Goal: Communication & Community: Ask a question

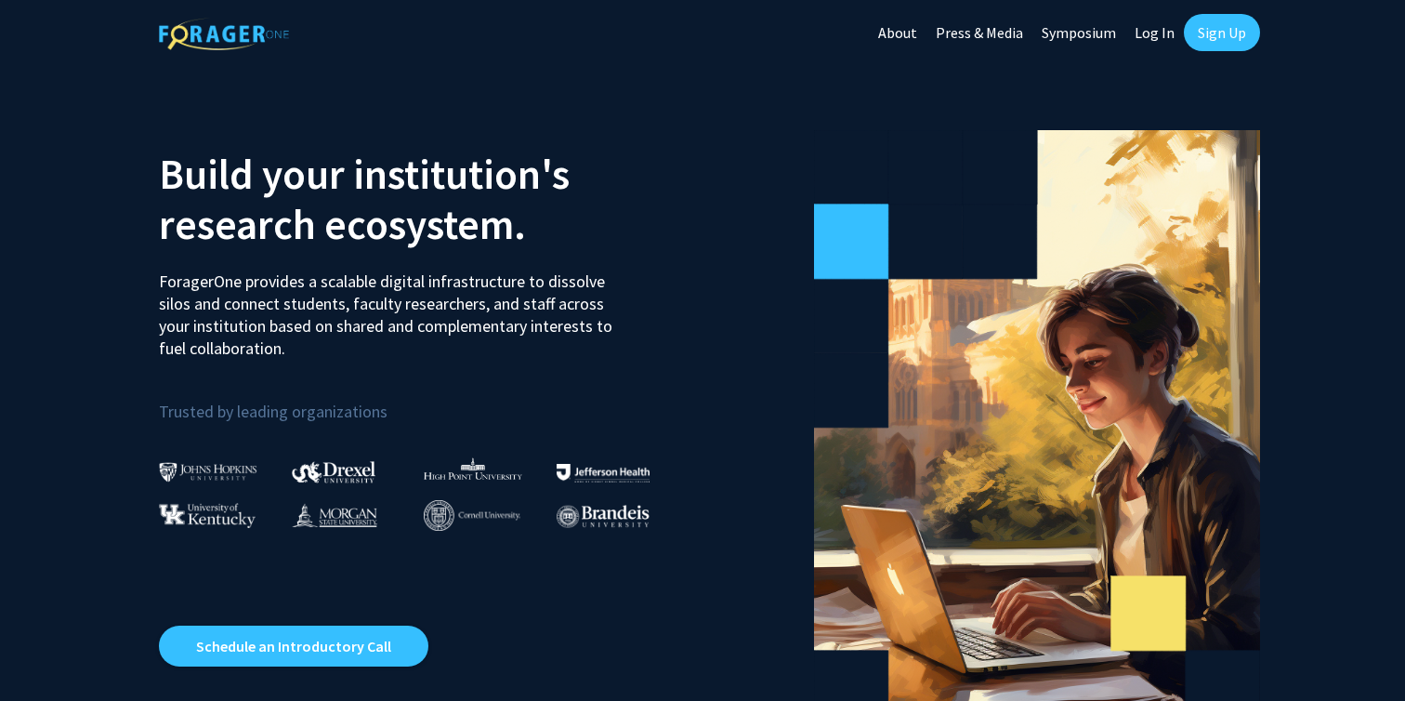
click at [1148, 32] on link "Log In" at bounding box center [1154, 32] width 59 height 65
select select
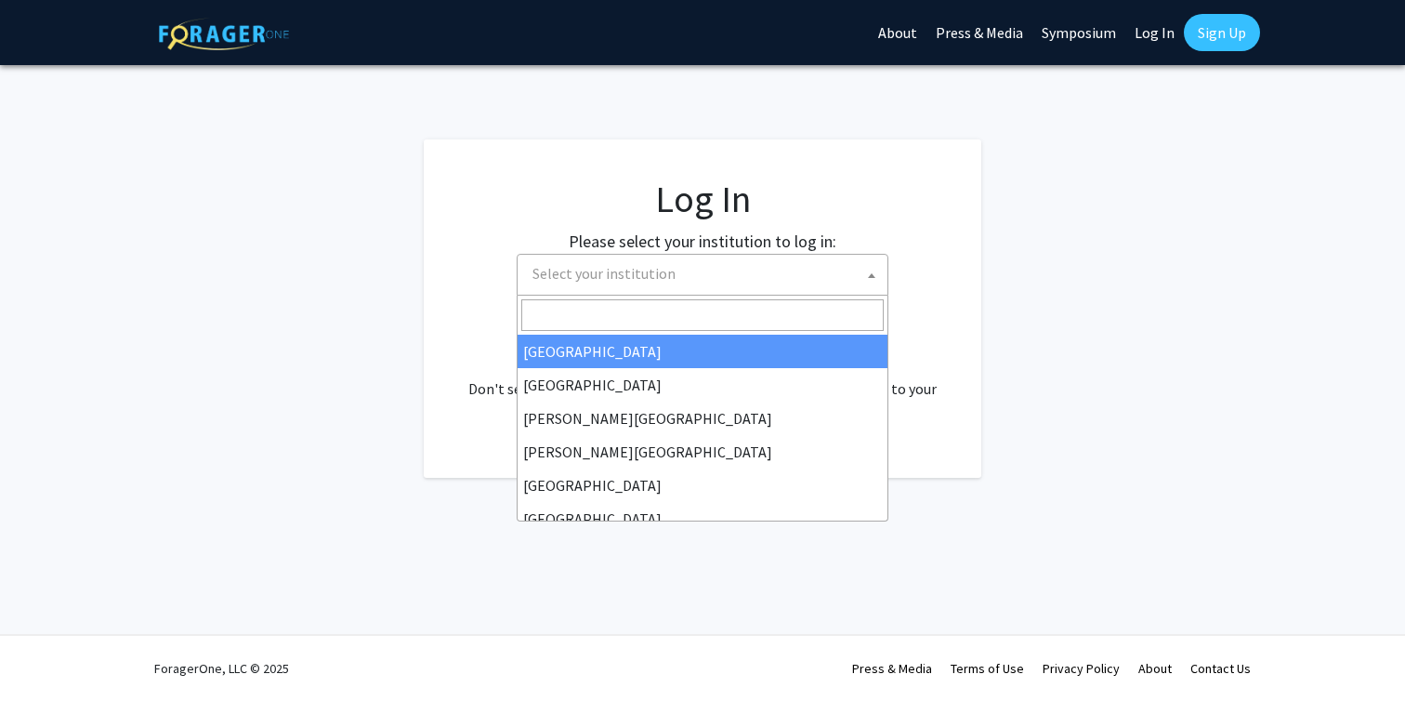
click at [710, 262] on span "Select your institution" at bounding box center [706, 274] width 362 height 38
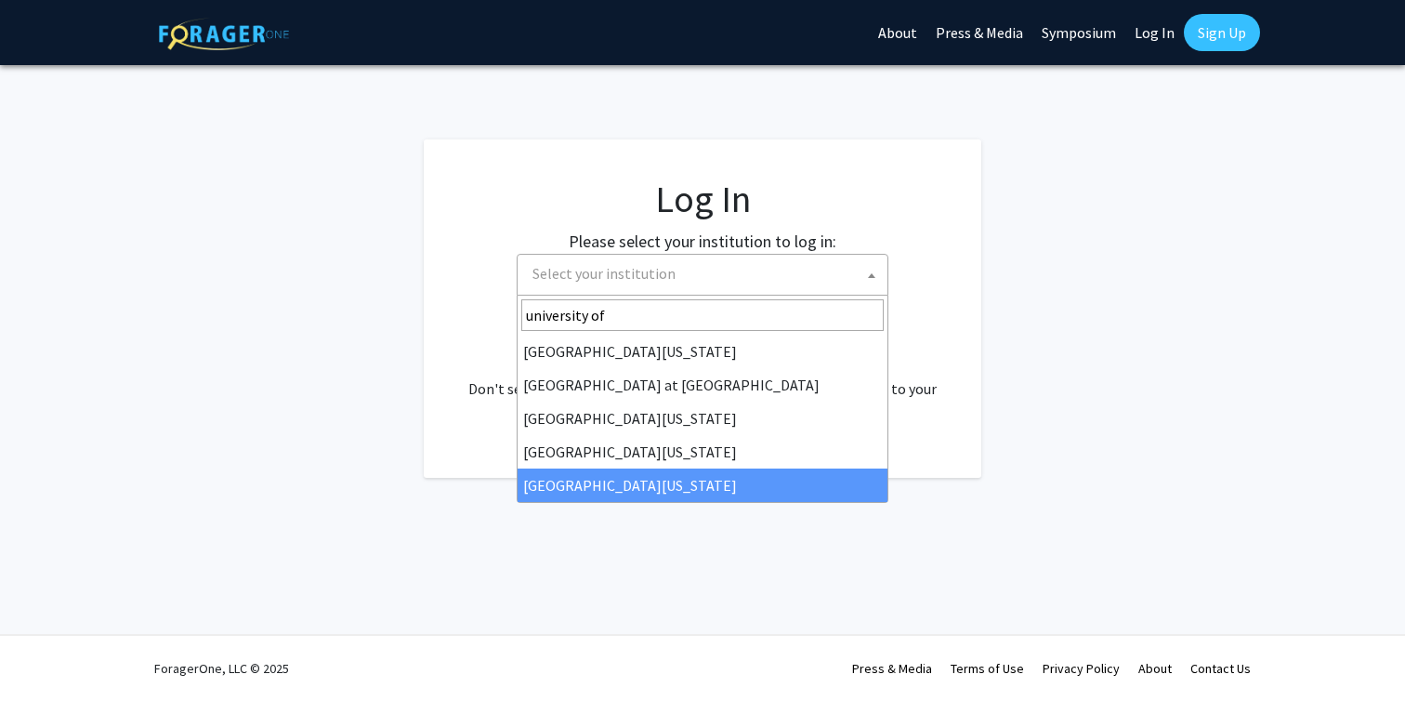
type input "university of"
select select "33"
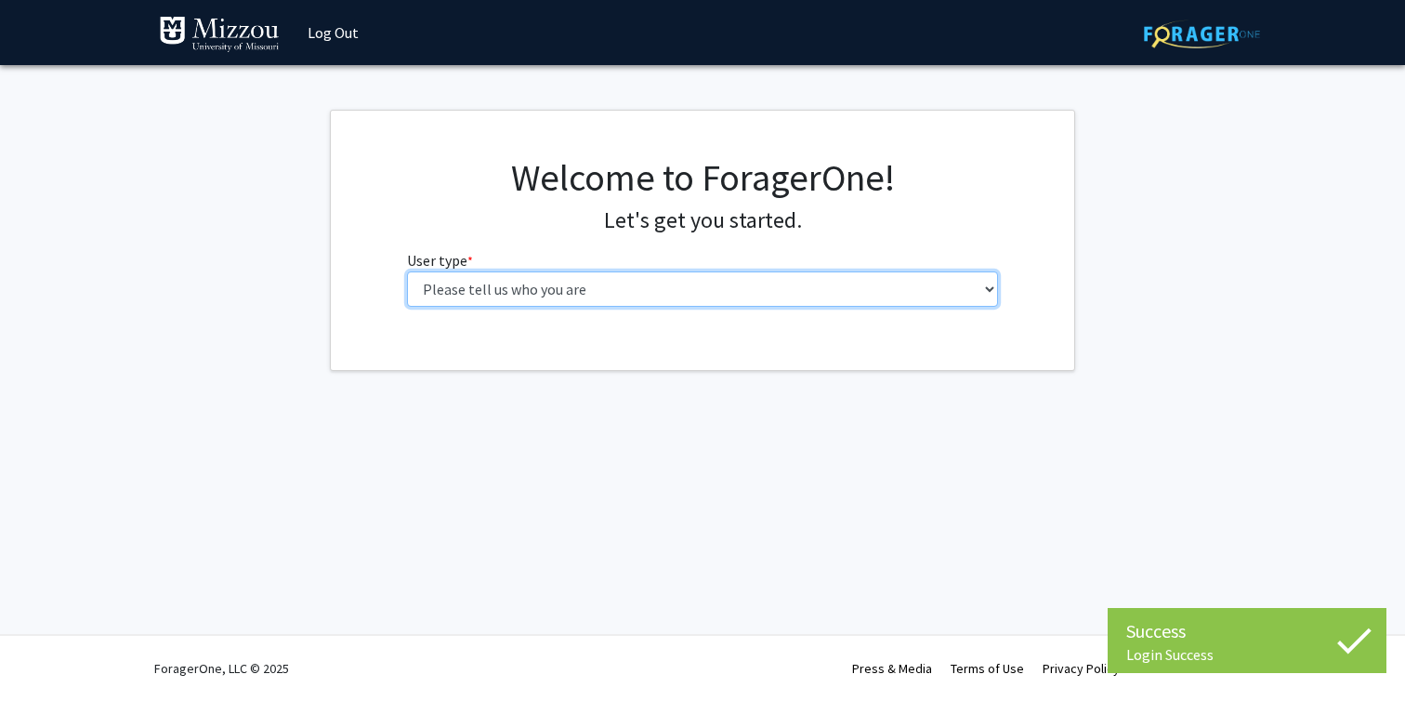
click at [638, 296] on select "Please tell us who you are Undergraduate Student Master's Student Doctoral Cand…" at bounding box center [703, 288] width 592 height 35
select select "1: undergrad"
click at [407, 271] on select "Please tell us who you are Undergraduate Student Master's Student Doctoral Cand…" at bounding box center [703, 288] width 592 height 35
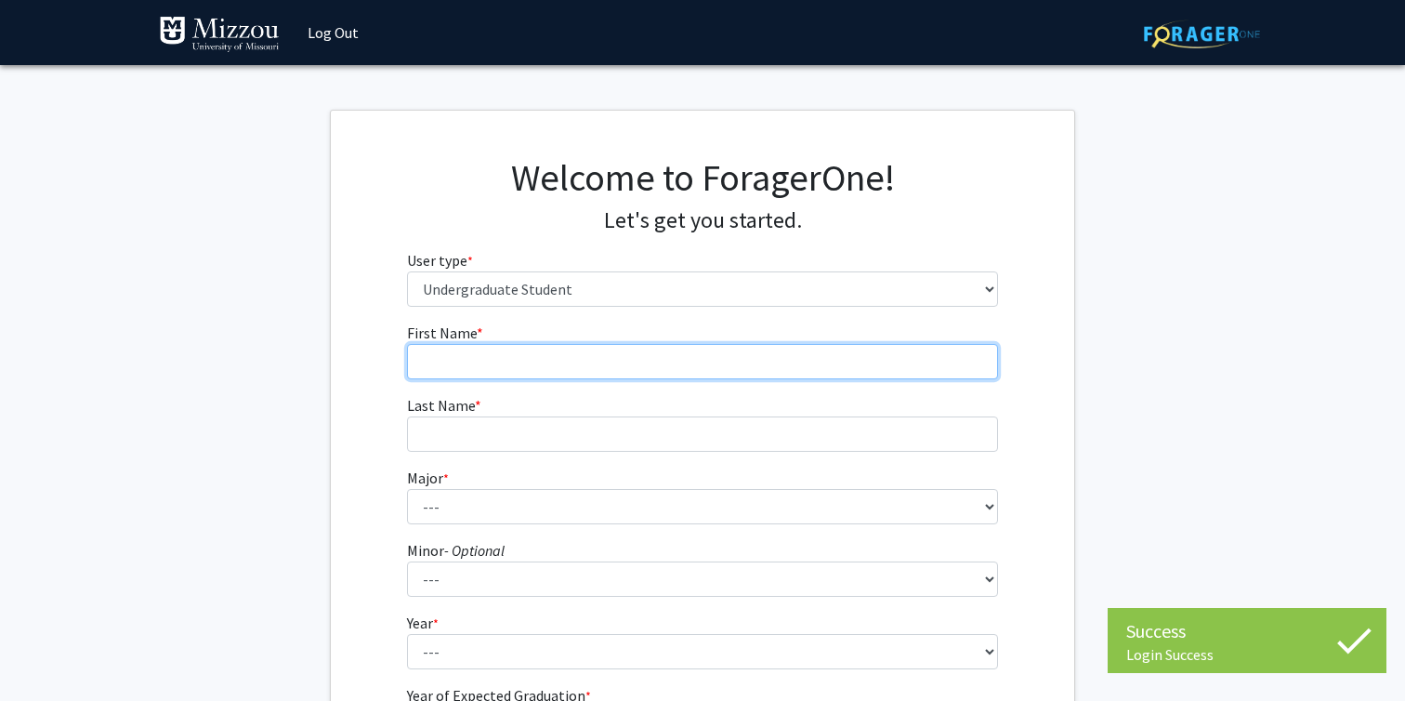
click at [704, 372] on input "First Name * required" at bounding box center [703, 361] width 592 height 35
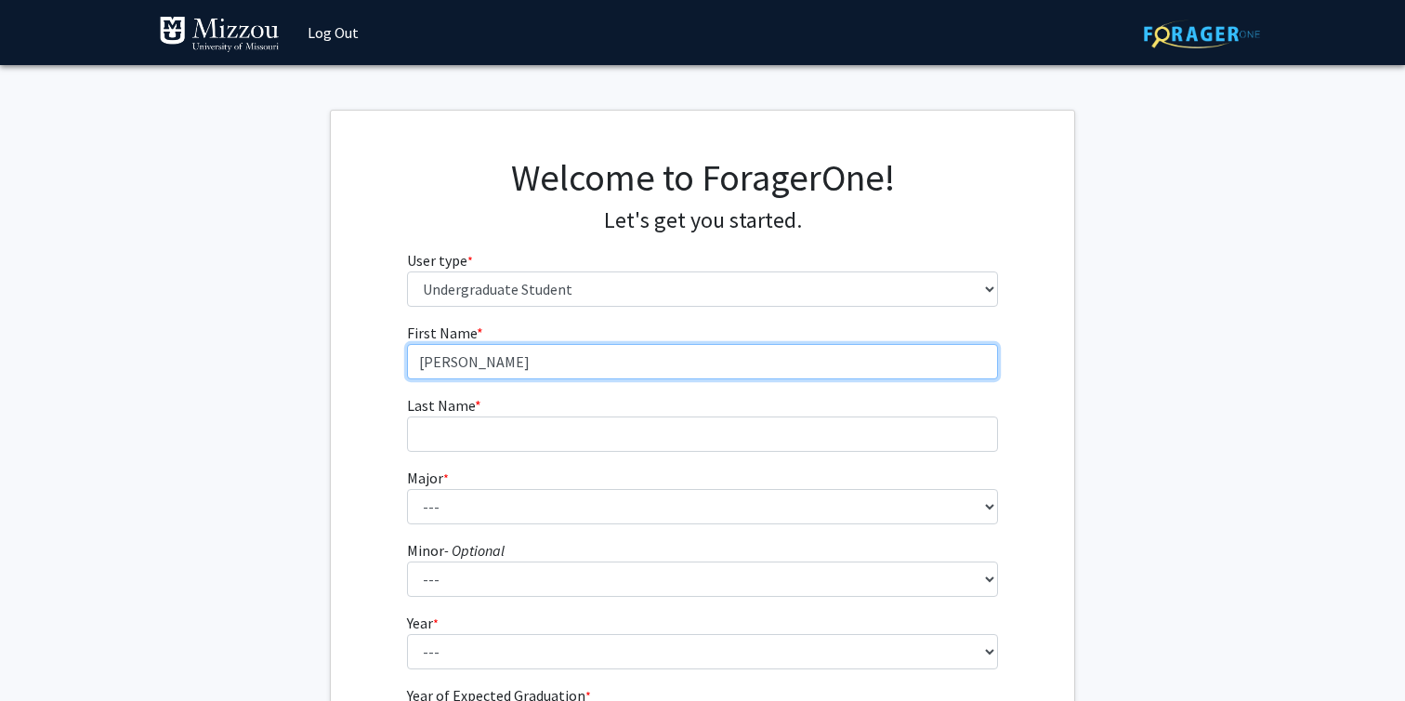
type input "Stephanie"
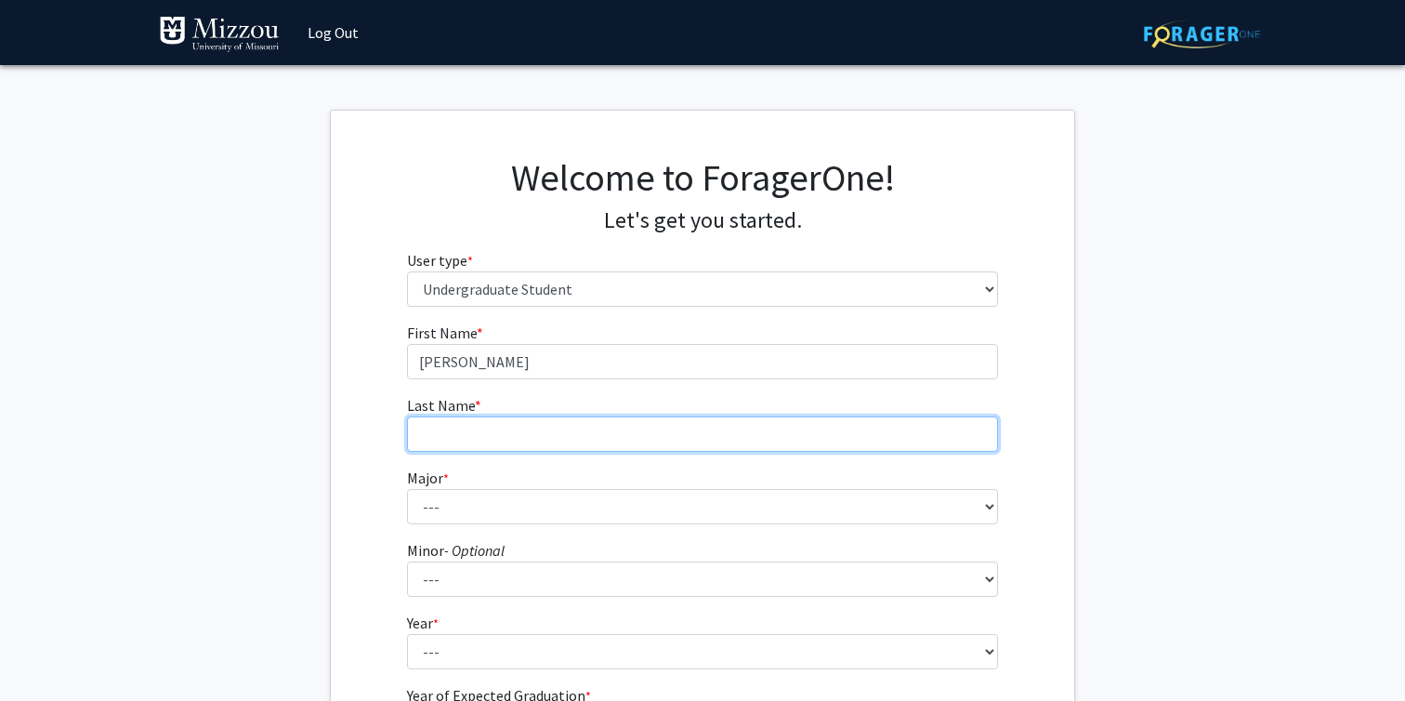
click at [555, 438] on input "Last Name * required" at bounding box center [703, 433] width 592 height 35
type input "Lichtenegger"
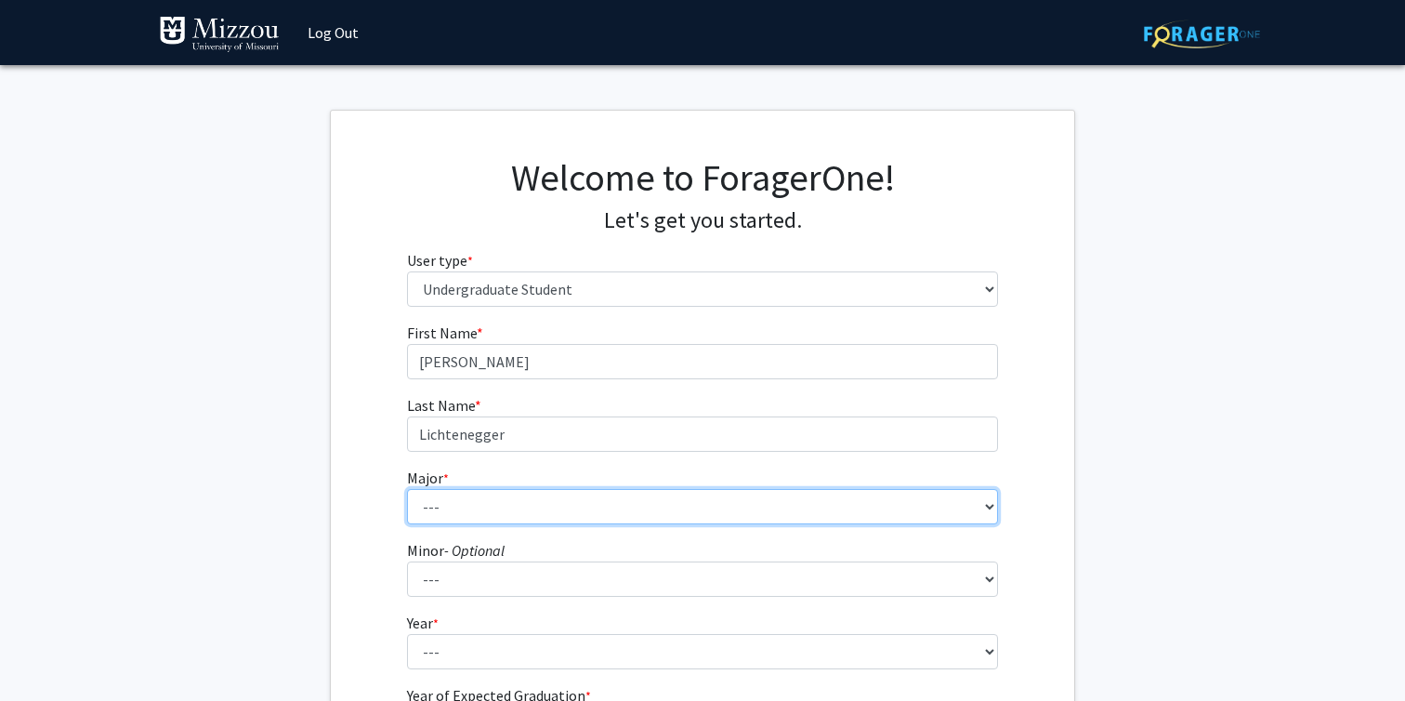
click at [502, 506] on select "--- Agribusiness Management Agricultural Education Agricultural Education: Comm…" at bounding box center [703, 506] width 592 height 35
select select "134: 2627"
click at [407, 489] on select "--- Agribusiness Management Agricultural Education Agricultural Education: Comm…" at bounding box center [703, 506] width 592 height 35
click at [590, 511] on select "--- Agribusiness Management Agricultural Education Agricultural Education: Comm…" at bounding box center [703, 506] width 592 height 35
click at [407, 489] on select "--- Agribusiness Management Agricultural Education Agricultural Education: Comm…" at bounding box center [703, 506] width 592 height 35
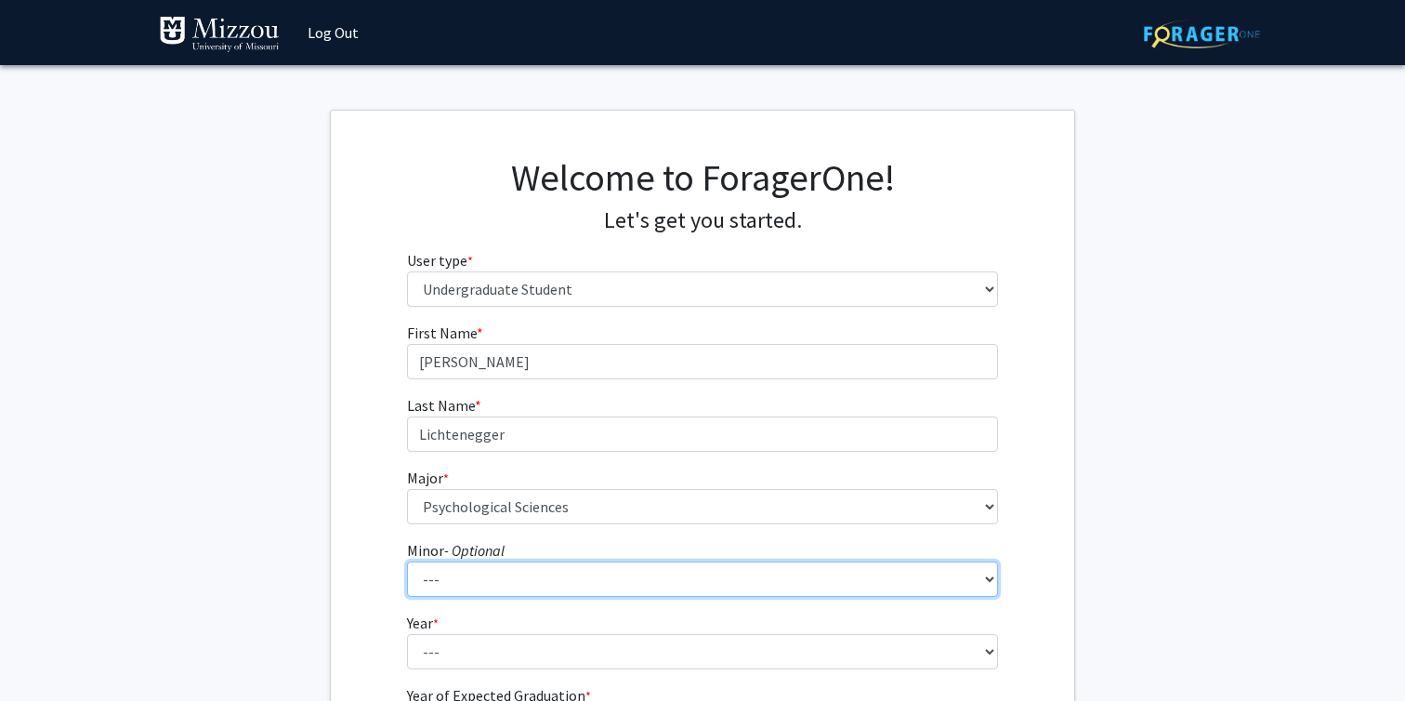
click at [633, 581] on select "--- Accountancy Aerospace Engineering Aerospace Studies Agribusiness Management…" at bounding box center [703, 578] width 592 height 35
select select "29: 1985"
click at [407, 561] on select "--- Accountancy Aerospace Engineering Aerospace Studies Agribusiness Management…" at bounding box center [703, 578] width 592 height 35
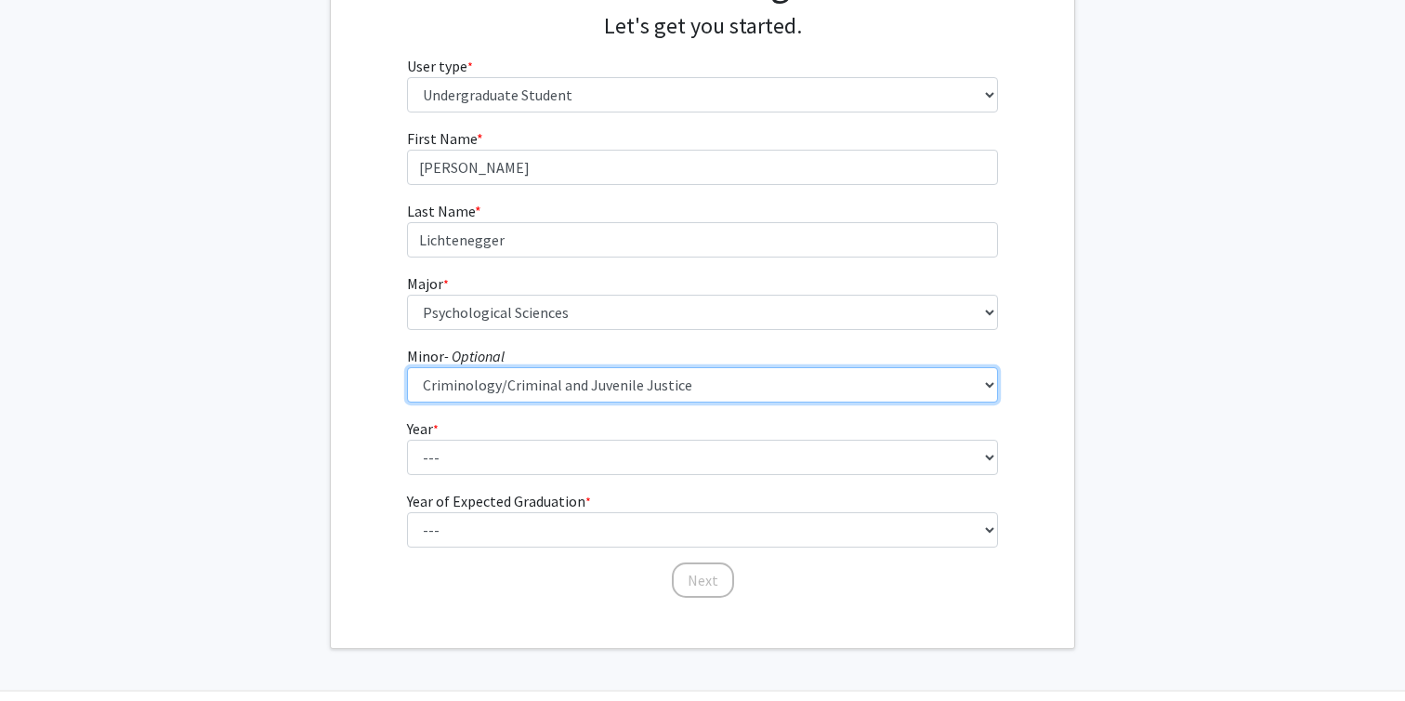
scroll to position [196, 0]
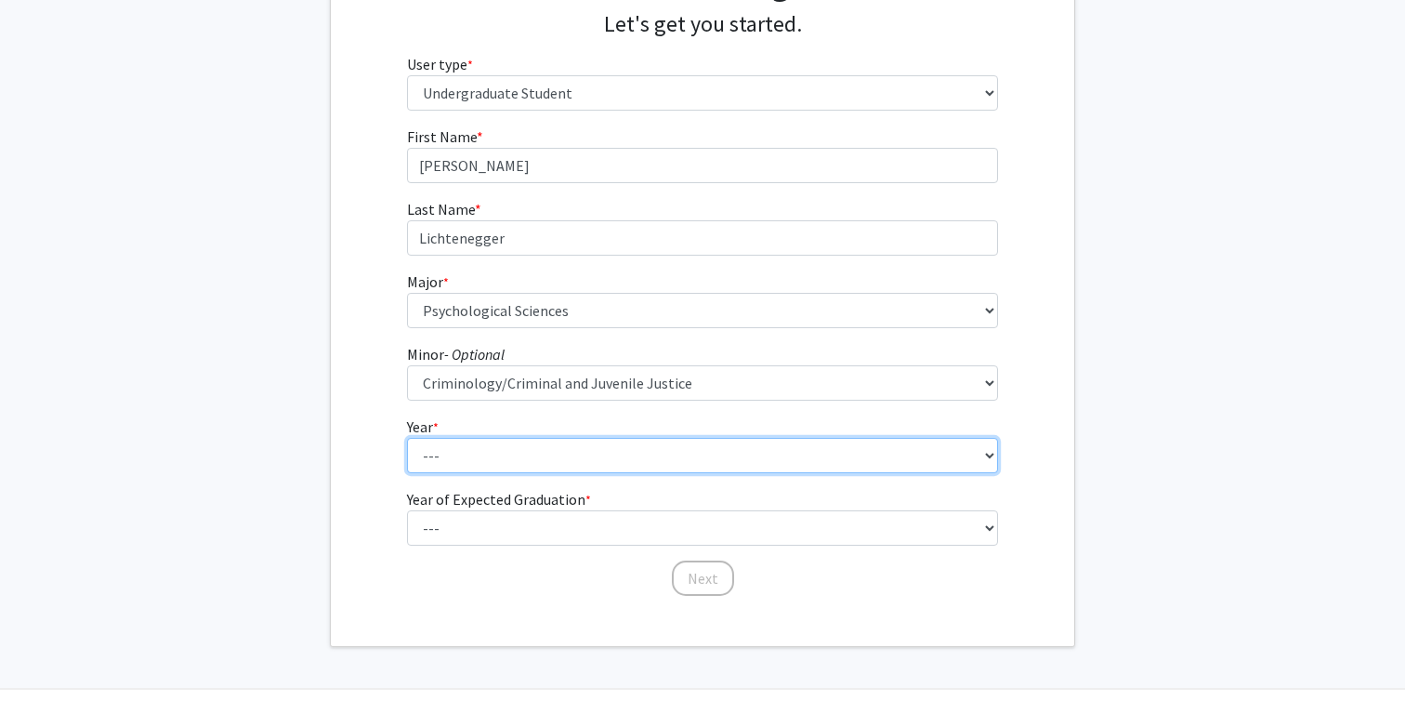
click at [640, 440] on select "--- First-year Sophomore Junior Senior Postbaccalaureate Certificate" at bounding box center [703, 455] width 592 height 35
select select "3: junior"
click at [407, 438] on select "--- First-year Sophomore Junior Senior Postbaccalaureate Certificate" at bounding box center [703, 455] width 592 height 35
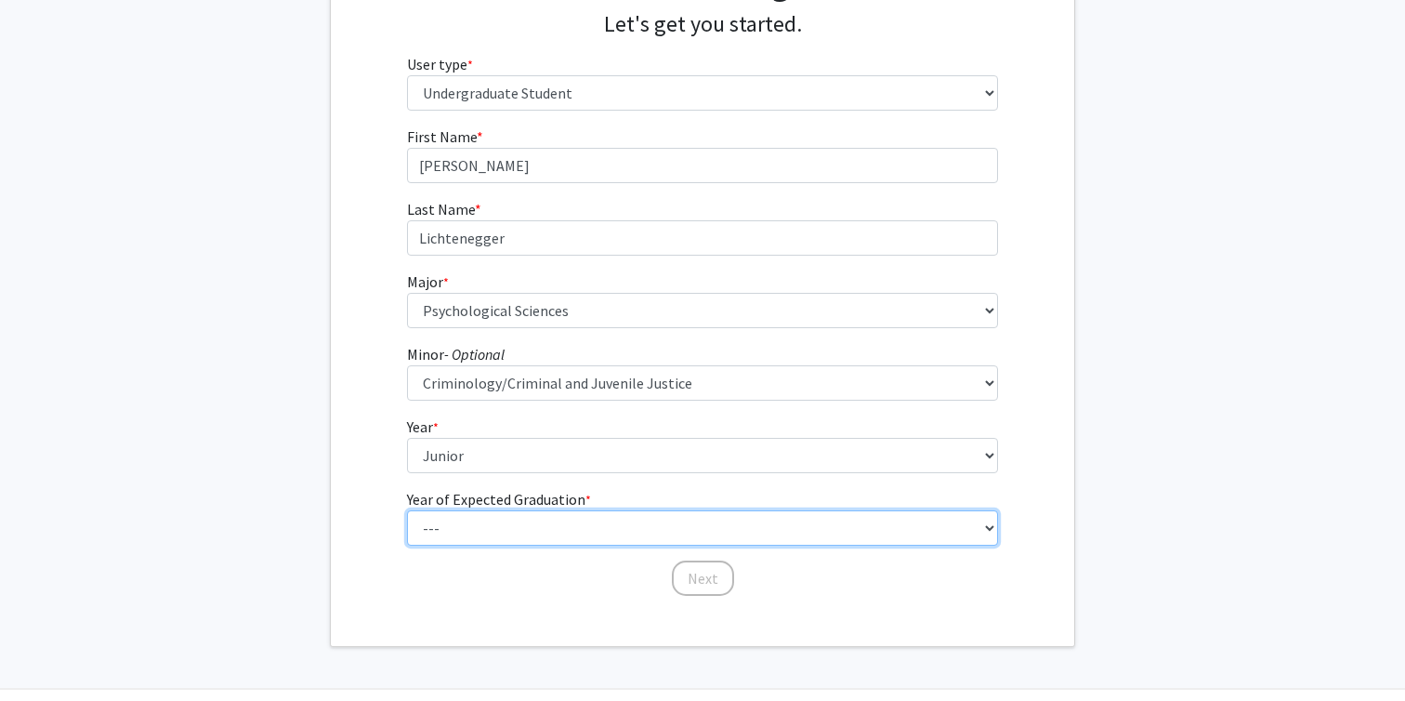
click at [632, 518] on select "--- 2025 2026 2027 2028 2029 2030 2031 2032 2033 2034" at bounding box center [703, 527] width 592 height 35
select select "3: 2027"
click at [407, 510] on select "--- 2025 2026 2027 2028 2029 2030 2031 2032 2033 2034" at bounding box center [703, 527] width 592 height 35
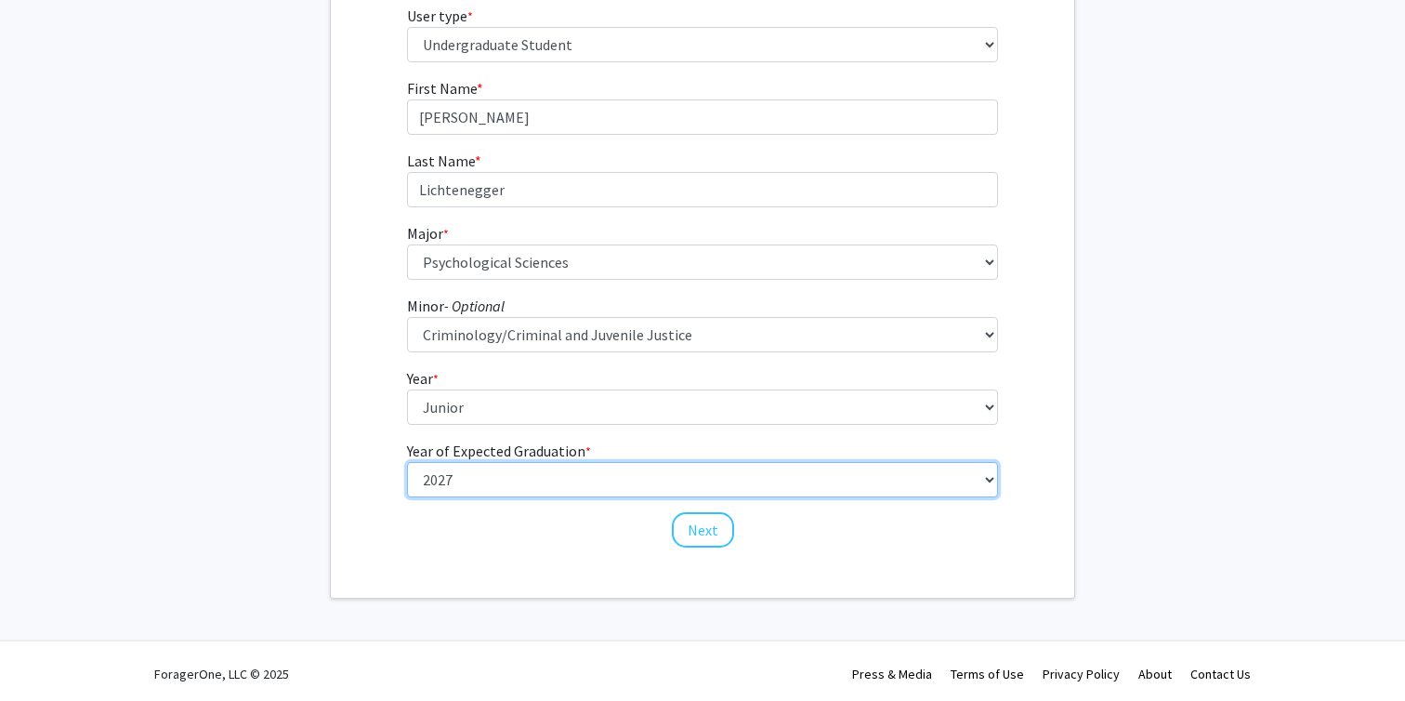
scroll to position [247, 0]
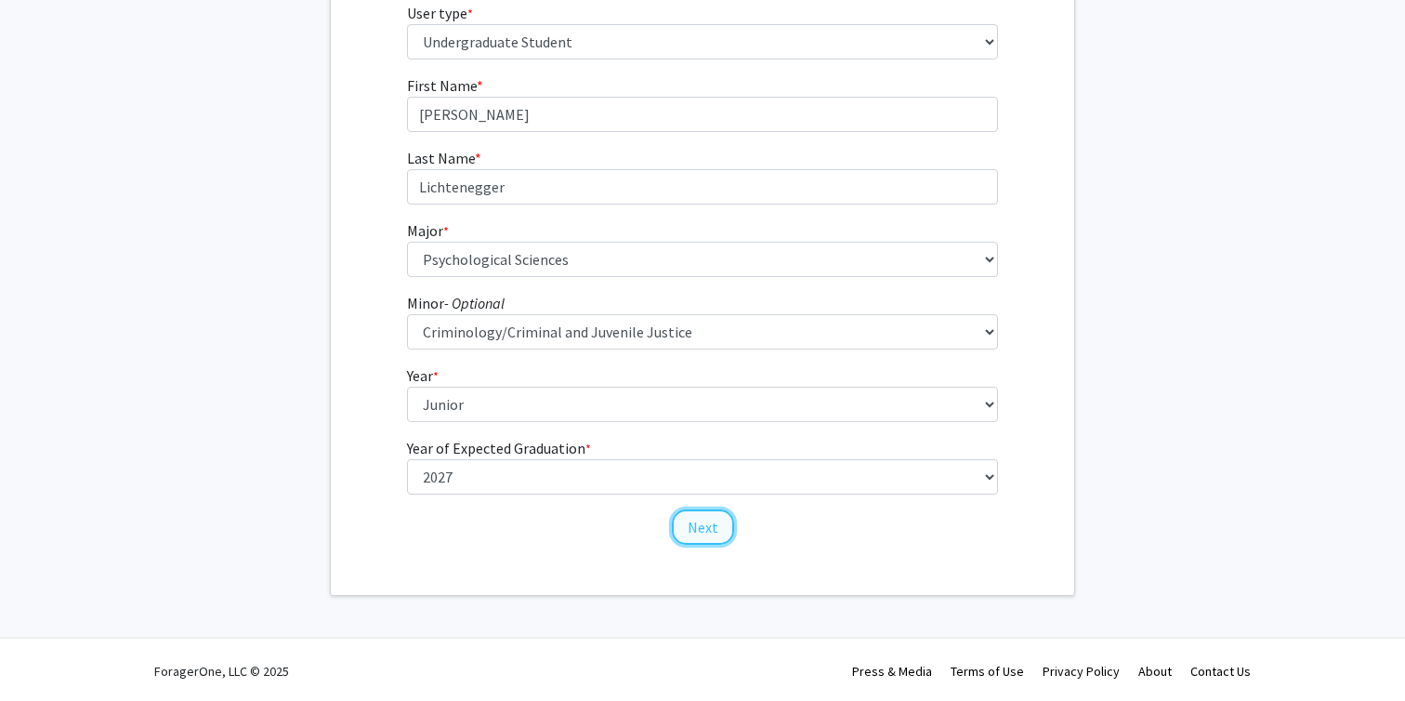
click at [707, 533] on button "Next" at bounding box center [703, 526] width 62 height 35
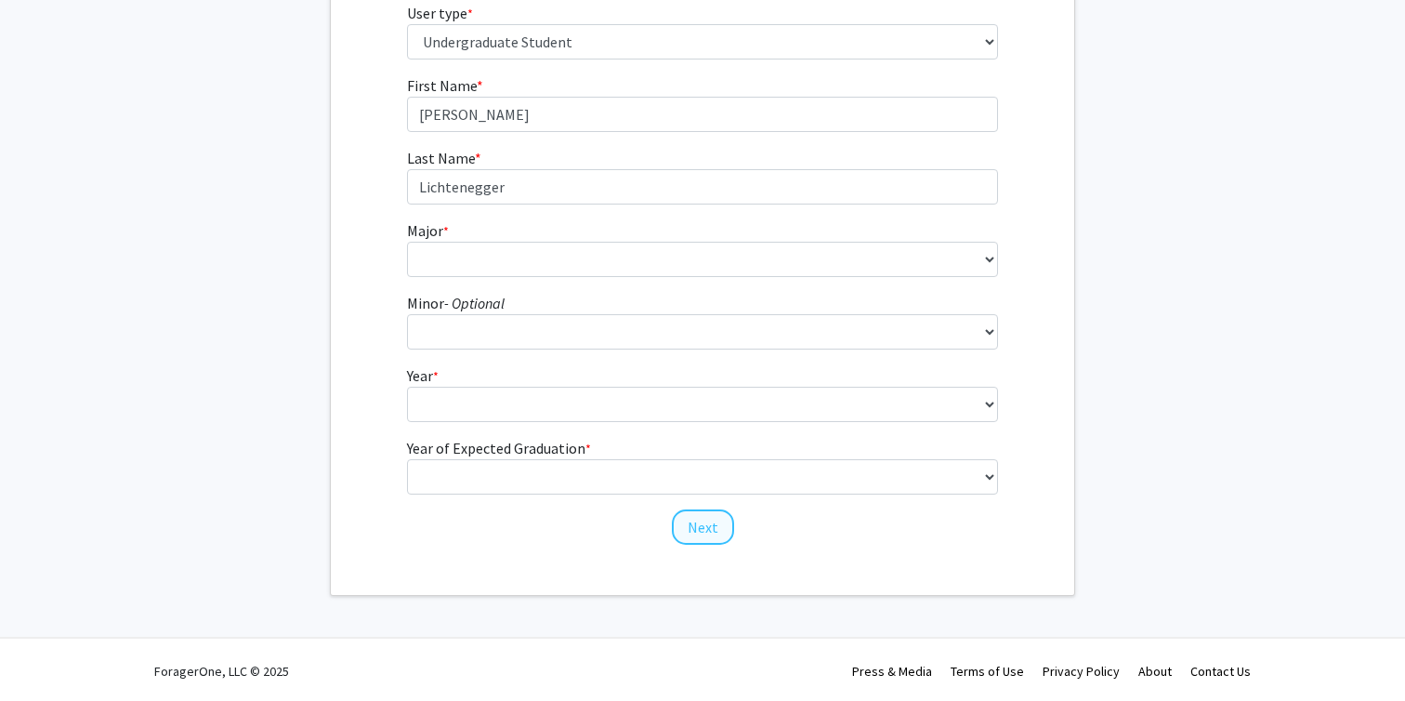
scroll to position [0, 0]
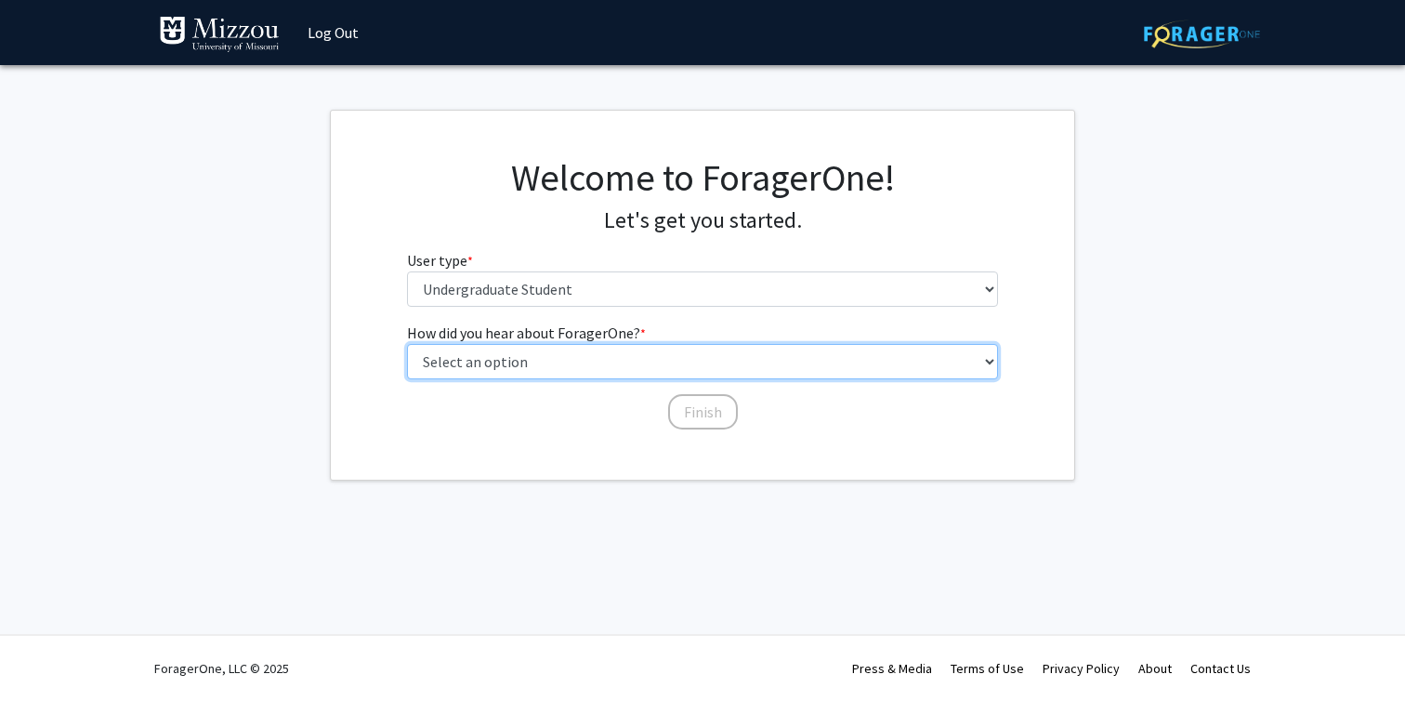
click at [584, 374] on select "Select an option Peer/student recommendation Faculty/staff recommendation Unive…" at bounding box center [703, 361] width 592 height 35
select select "2: faculty_recommendation"
click at [407, 344] on select "Select an option Peer/student recommendation Faculty/staff recommendation Unive…" at bounding box center [703, 361] width 592 height 35
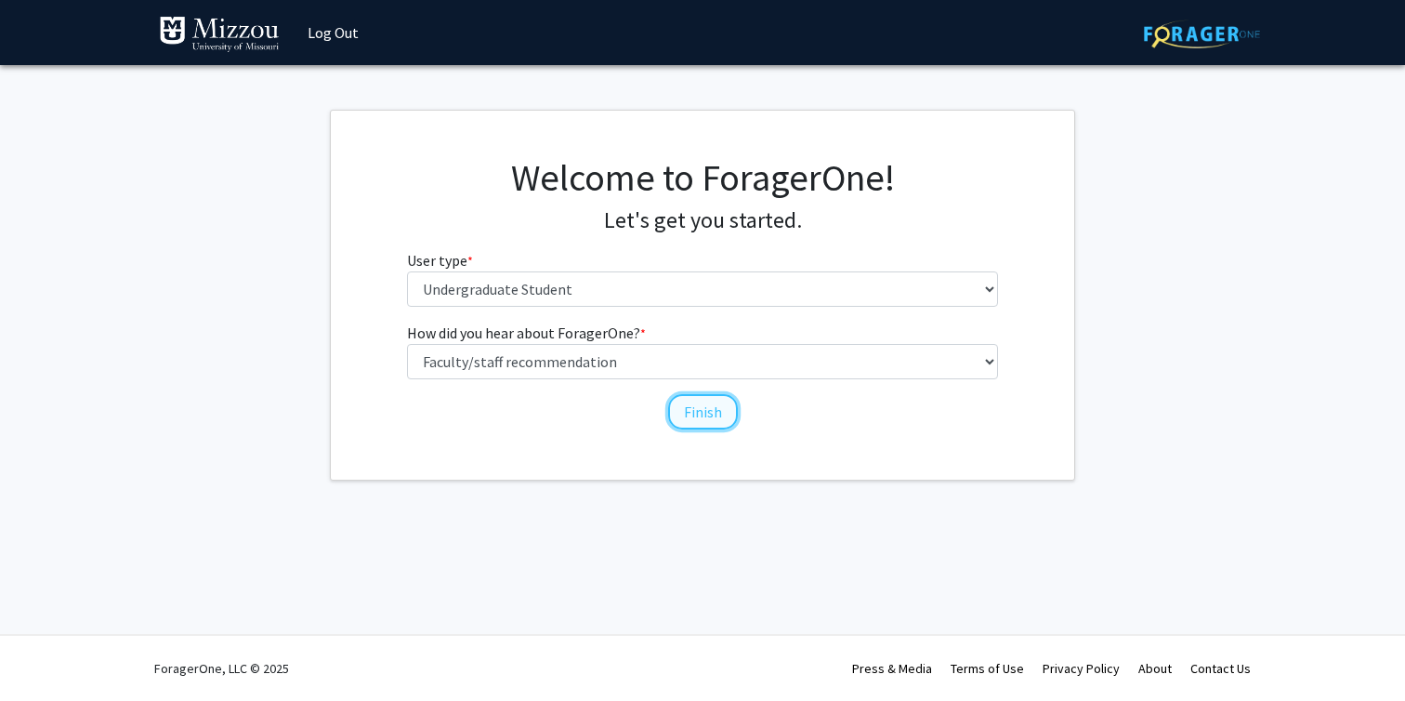
click at [703, 417] on button "Finish" at bounding box center [703, 411] width 70 height 35
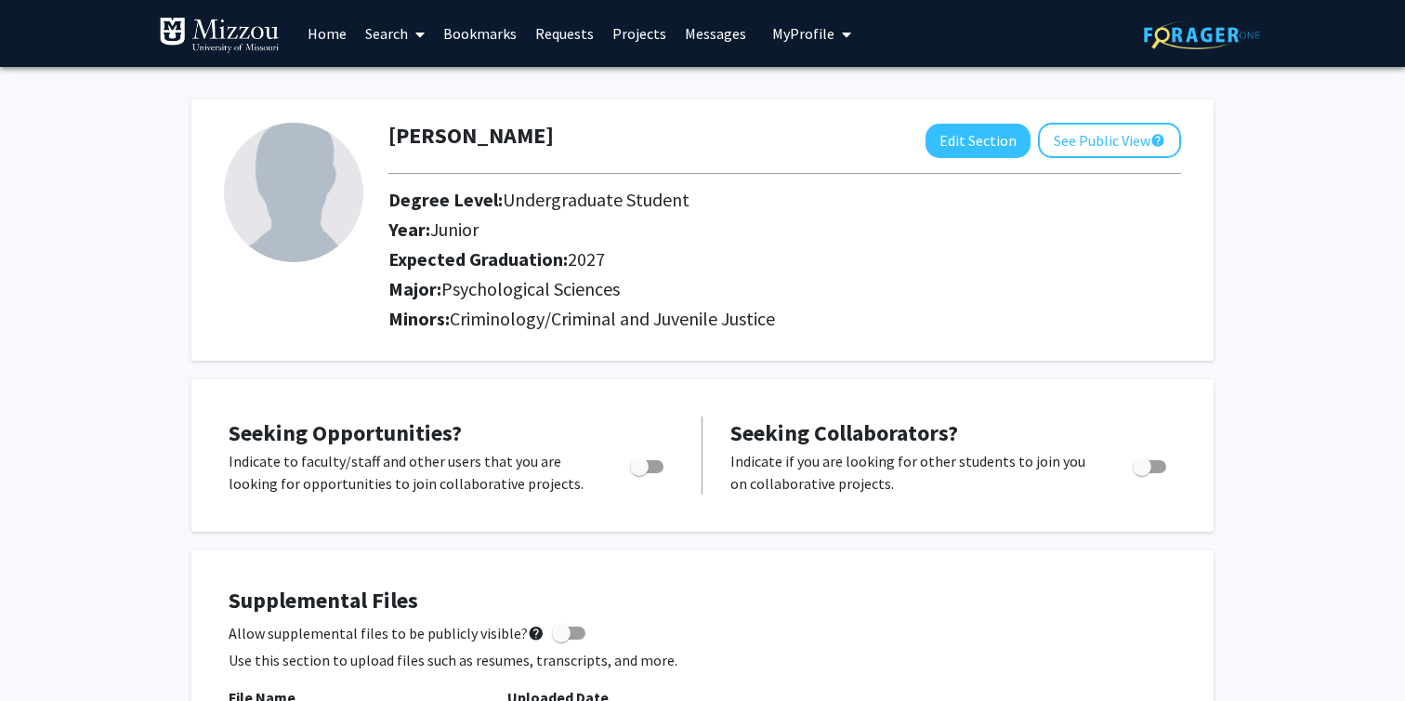
click at [414, 33] on span at bounding box center [416, 34] width 17 height 65
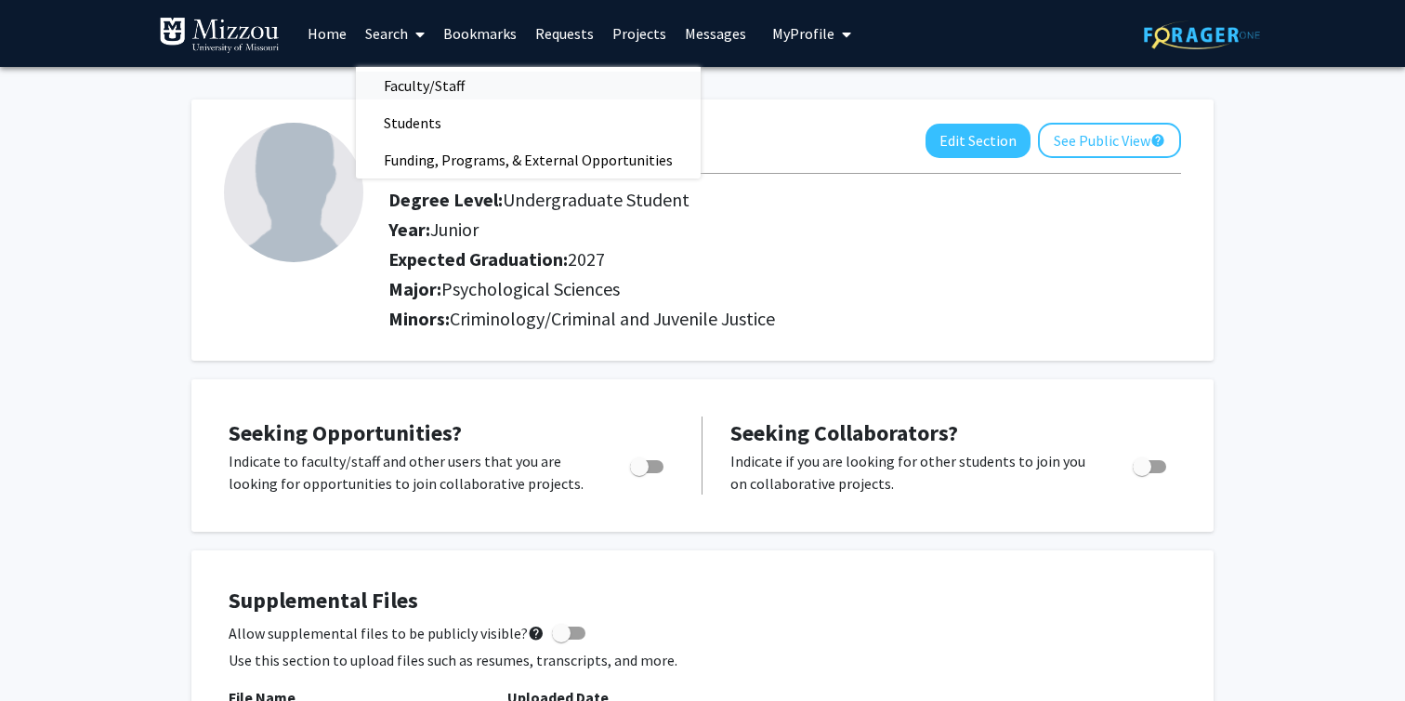
click at [425, 72] on span "Faculty/Staff" at bounding box center [424, 85] width 137 height 37
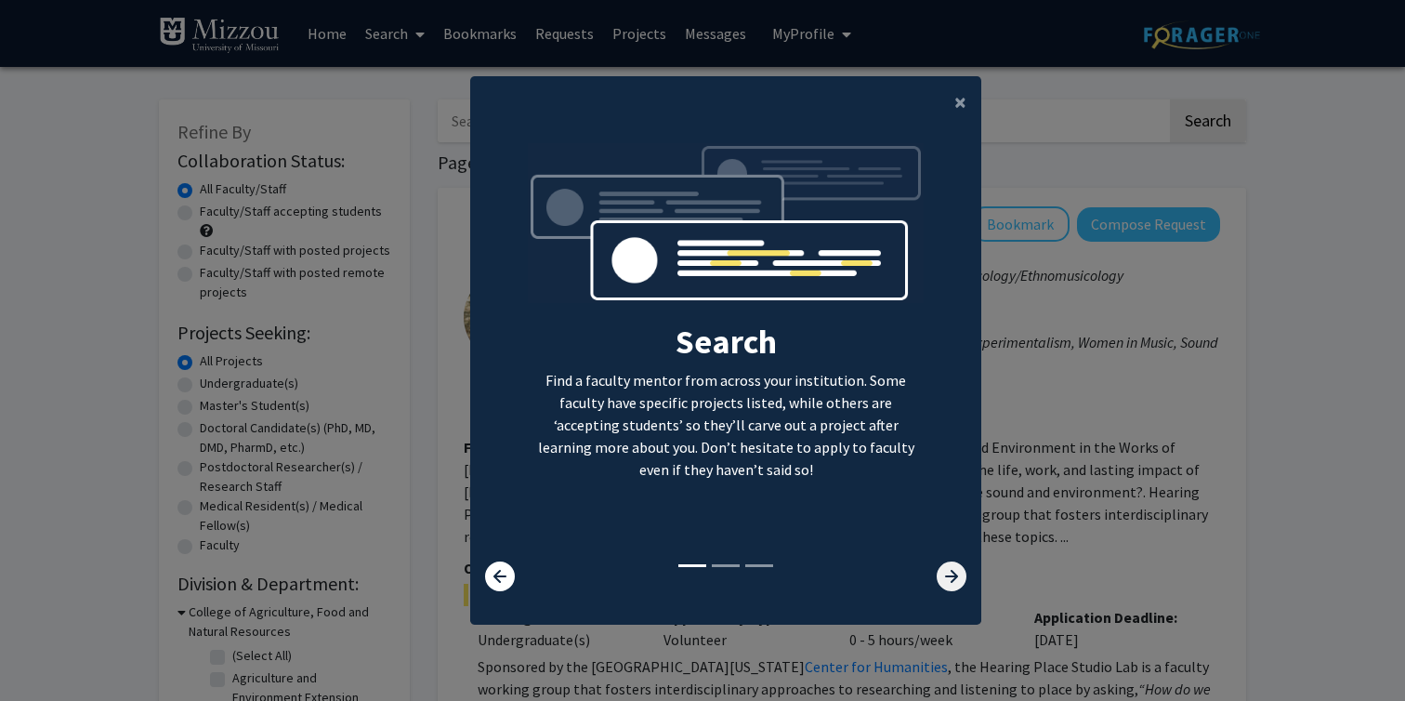
click at [952, 588] on icon at bounding box center [952, 576] width 30 height 30
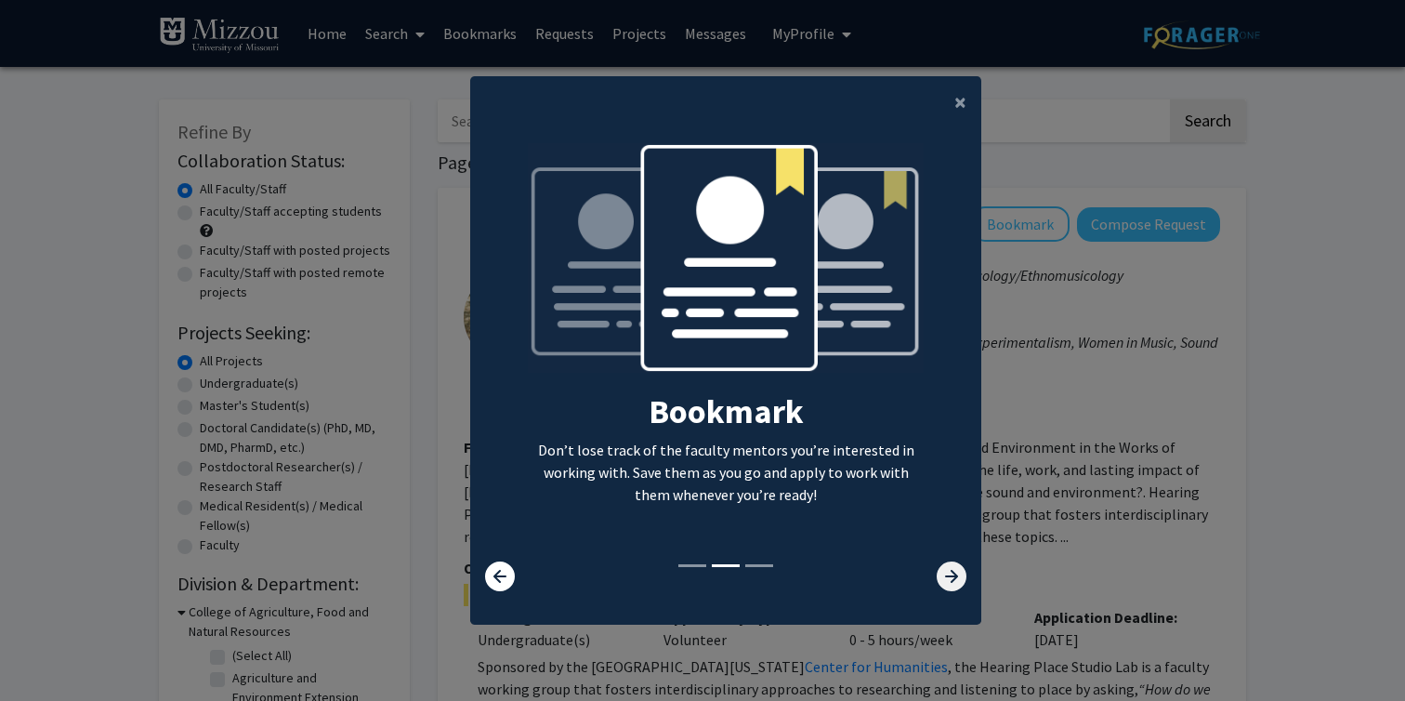
click at [952, 588] on icon at bounding box center [952, 576] width 30 height 30
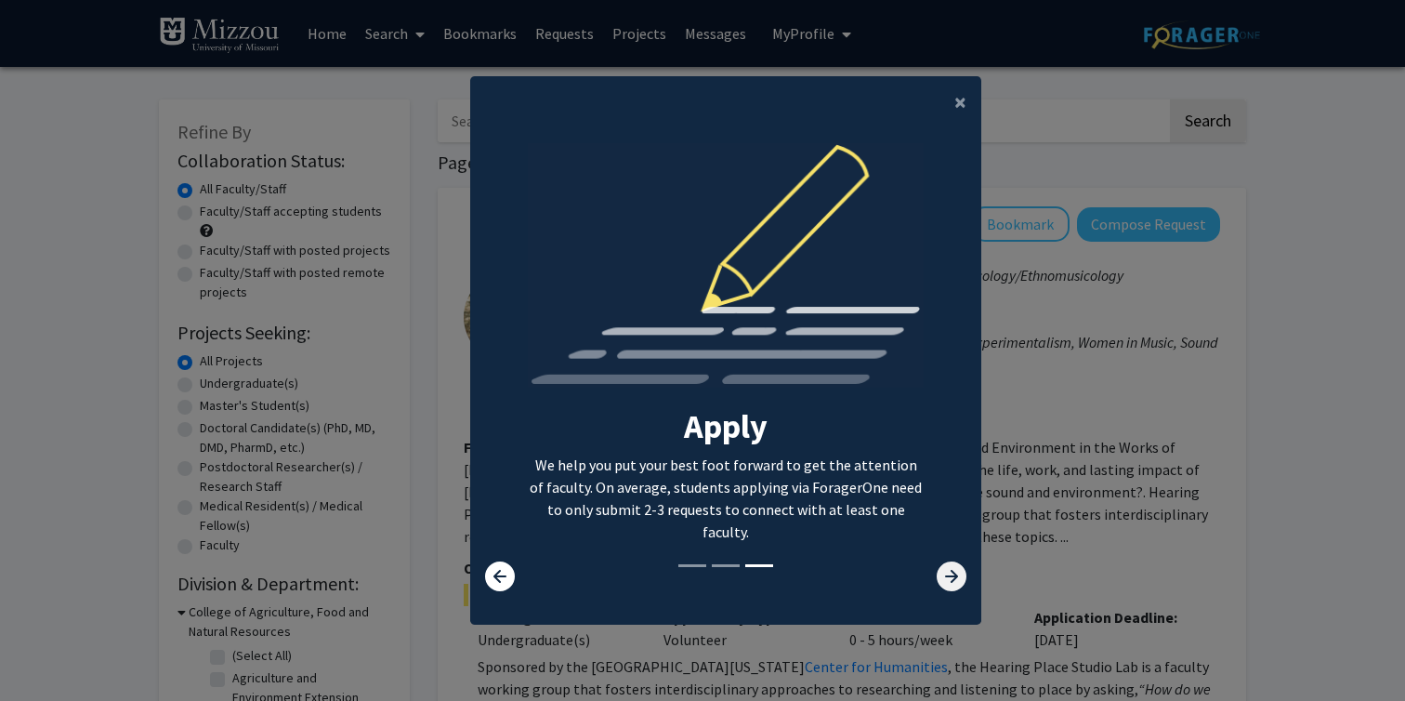
click at [952, 588] on icon at bounding box center [952, 576] width 30 height 30
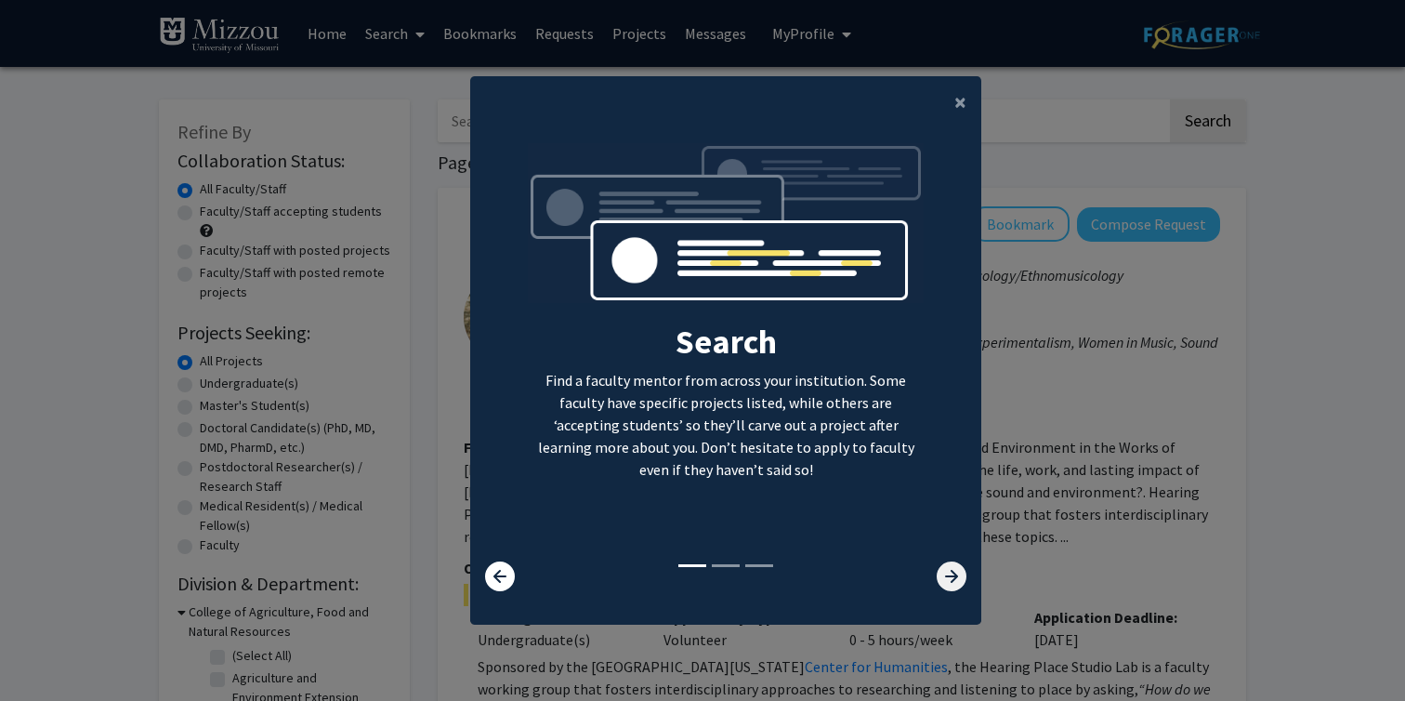
click at [952, 588] on icon at bounding box center [952, 576] width 30 height 30
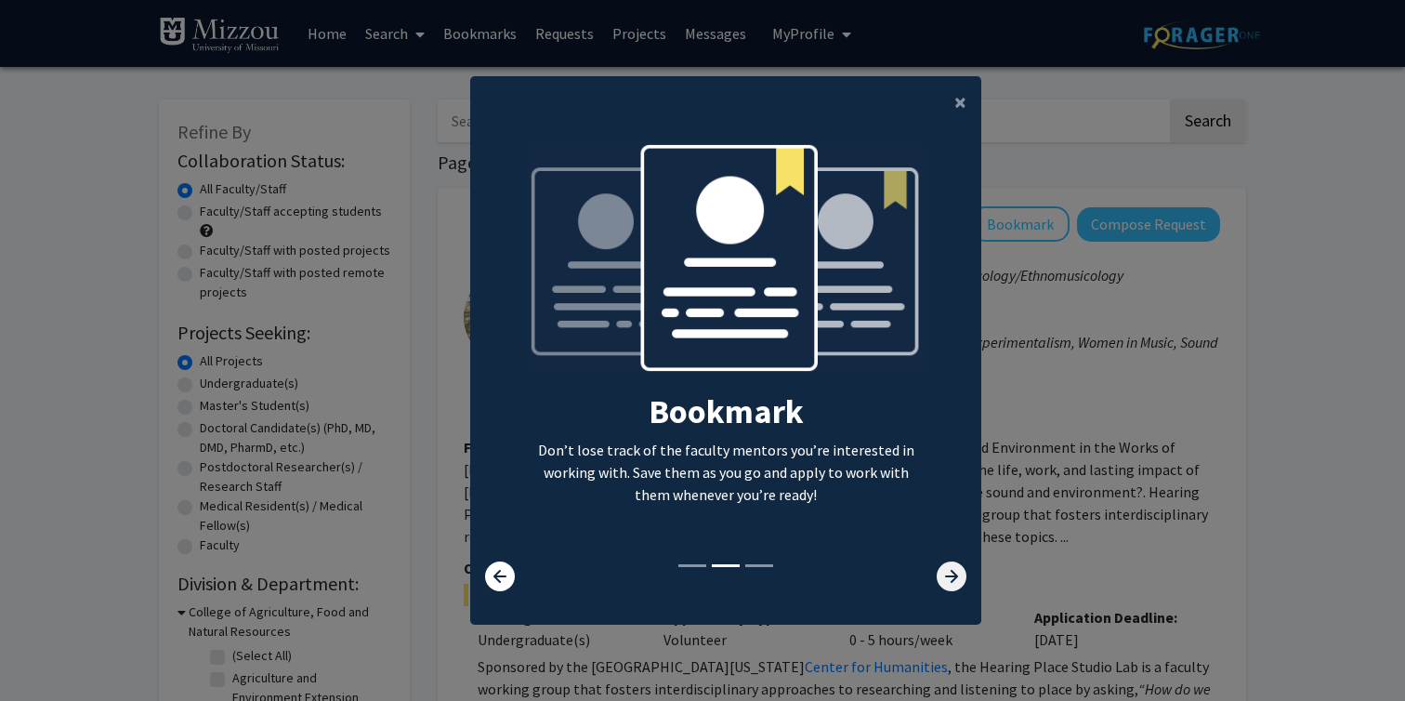
click at [952, 588] on icon at bounding box center [952, 576] width 30 height 30
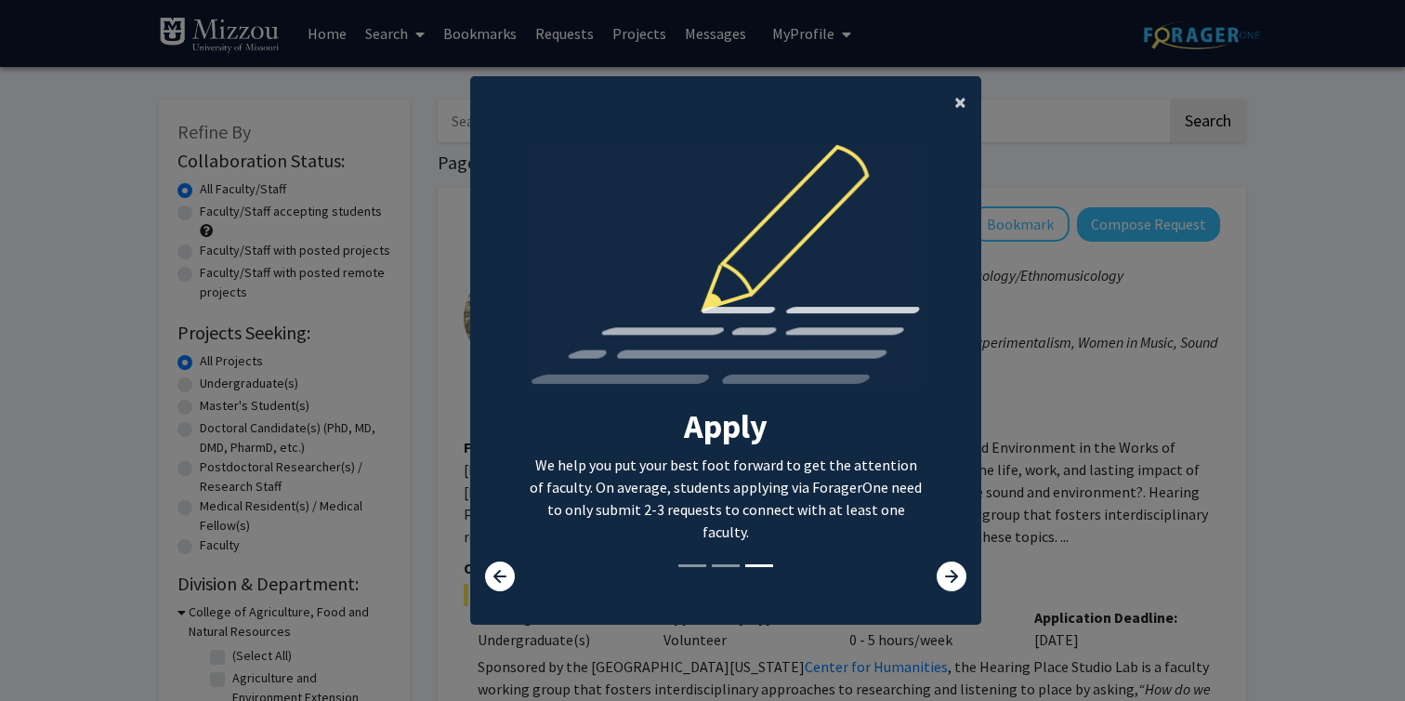
click at [960, 108] on span "×" at bounding box center [960, 101] width 12 height 29
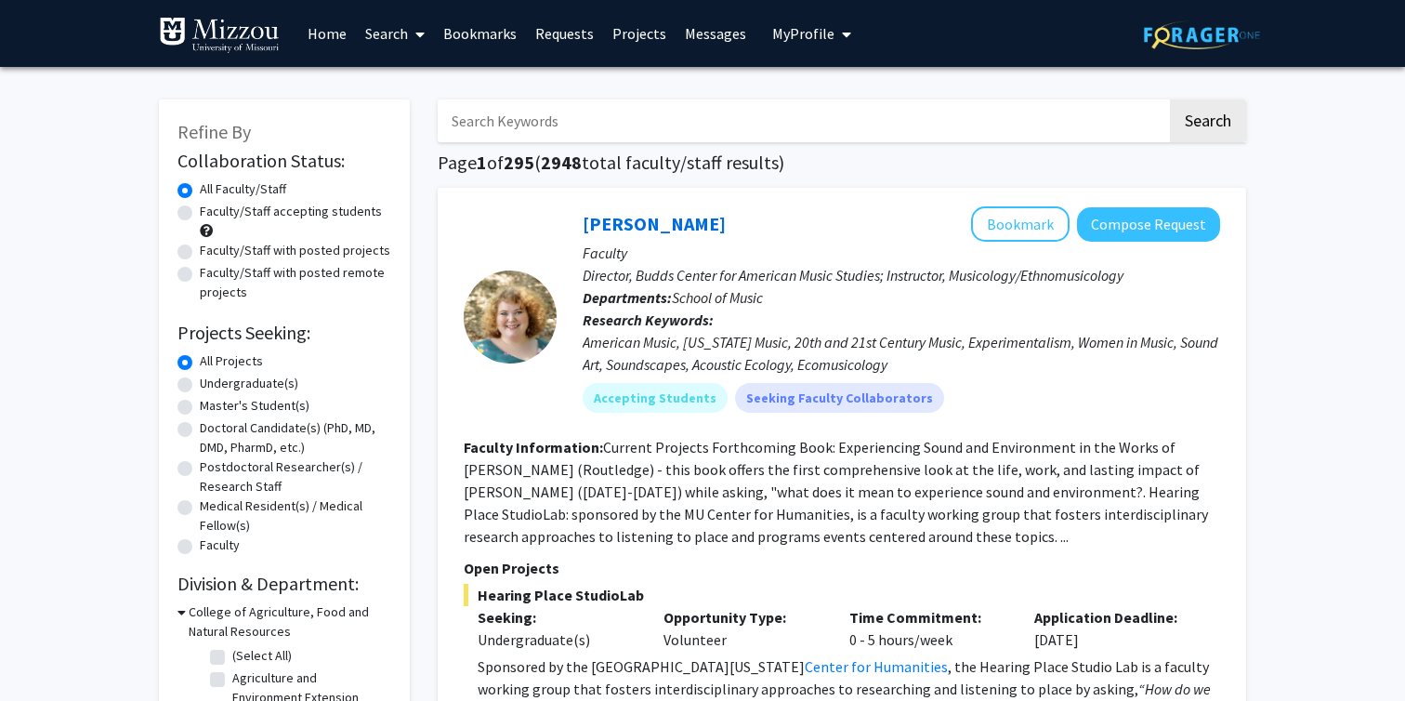
click at [988, 126] on input "Search Keywords" at bounding box center [802, 120] width 729 height 43
type input "D"
click at [1170, 99] on button "Search" at bounding box center [1208, 120] width 76 height 43
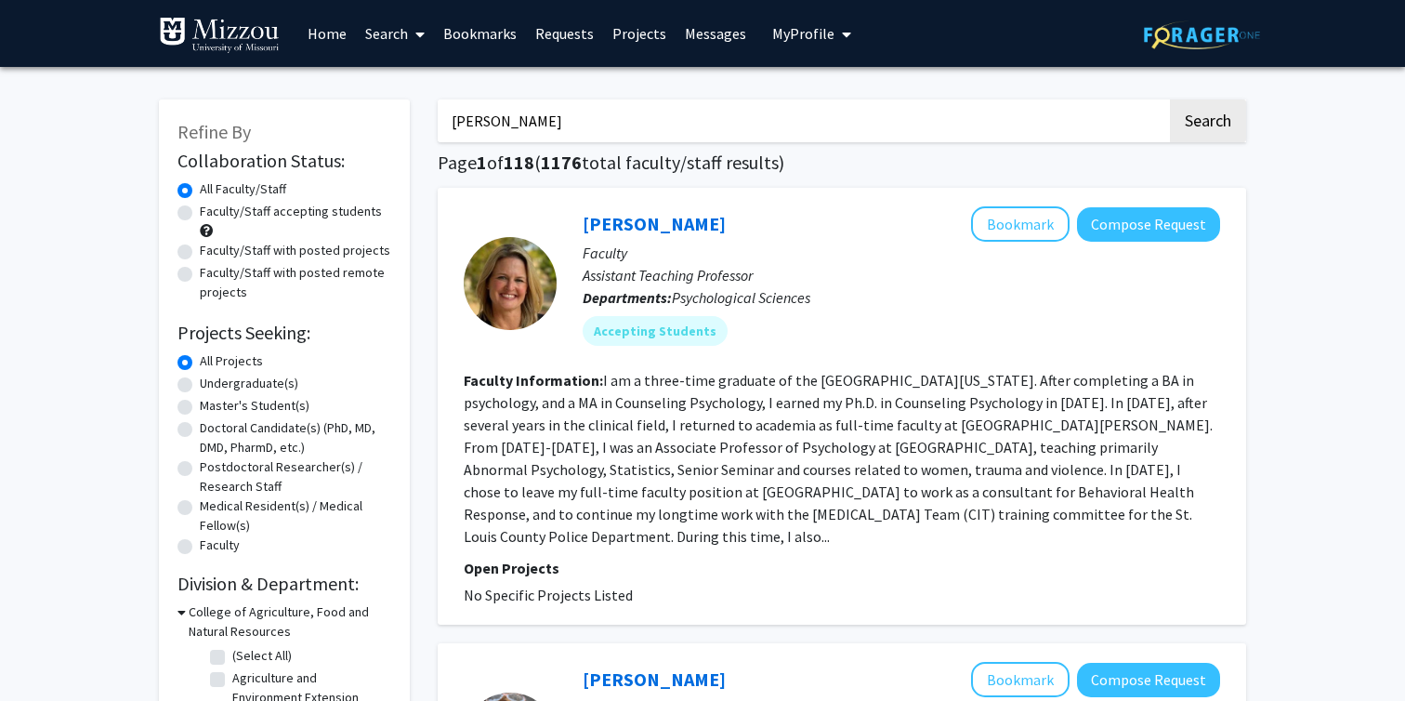
click at [504, 124] on input "Dr. Ellis-kalton" at bounding box center [802, 120] width 729 height 43
type input "Dr. Ellis-Kalton"
click at [1204, 109] on button "Search" at bounding box center [1208, 120] width 76 height 43
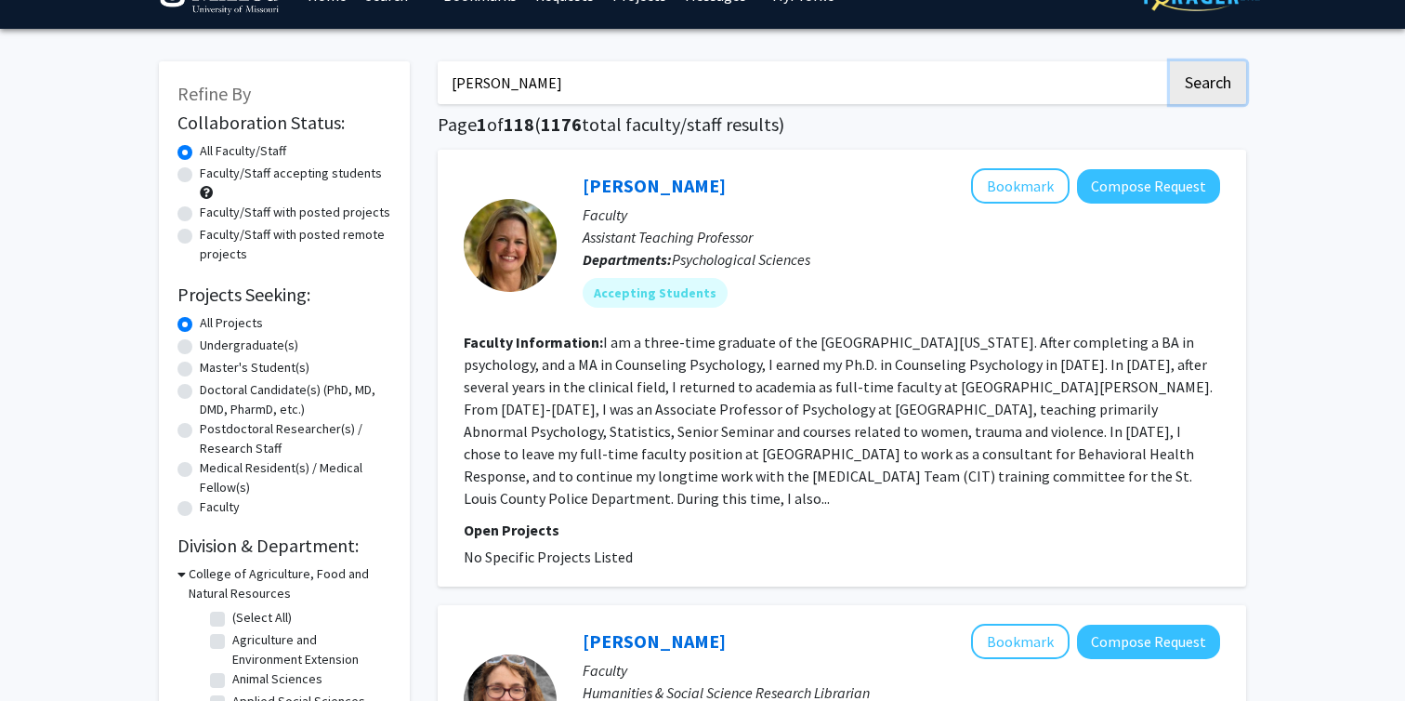
scroll to position [32, 0]
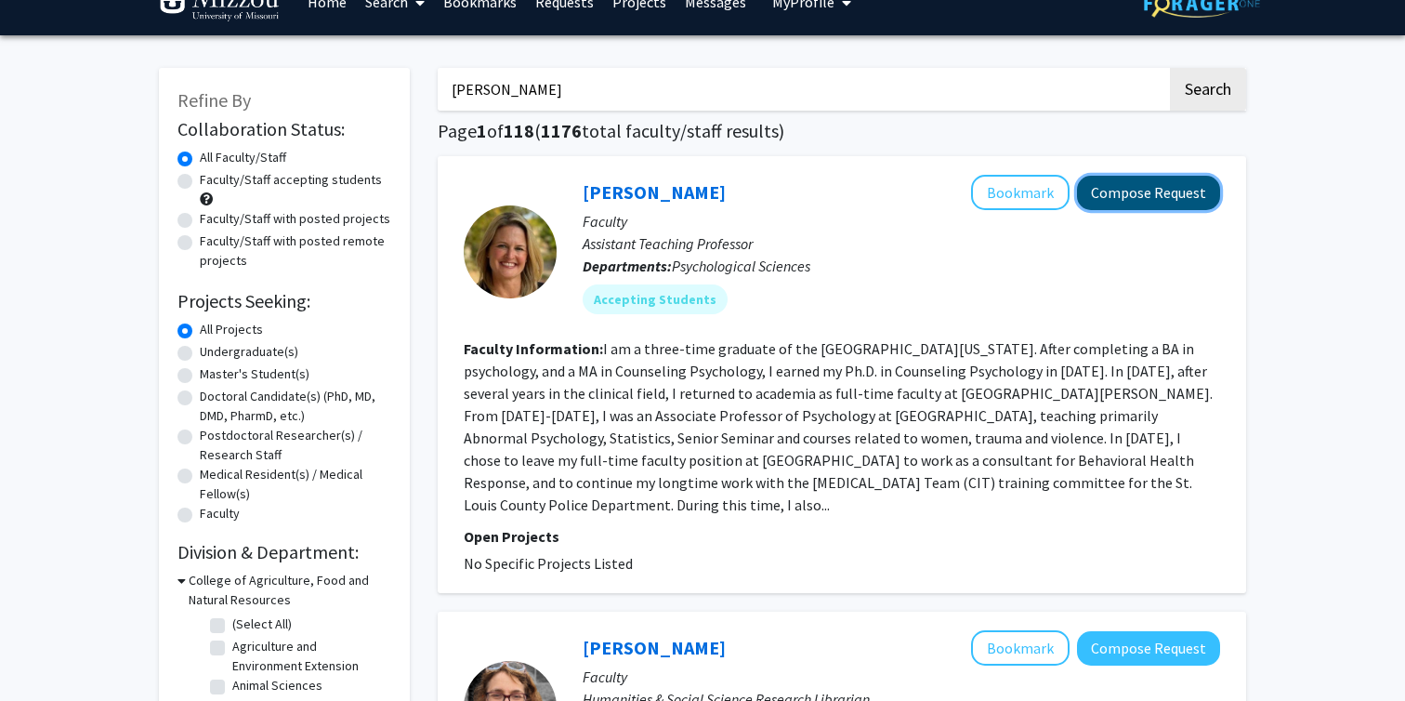
click at [1175, 182] on button "Compose Request" at bounding box center [1148, 193] width 143 height 34
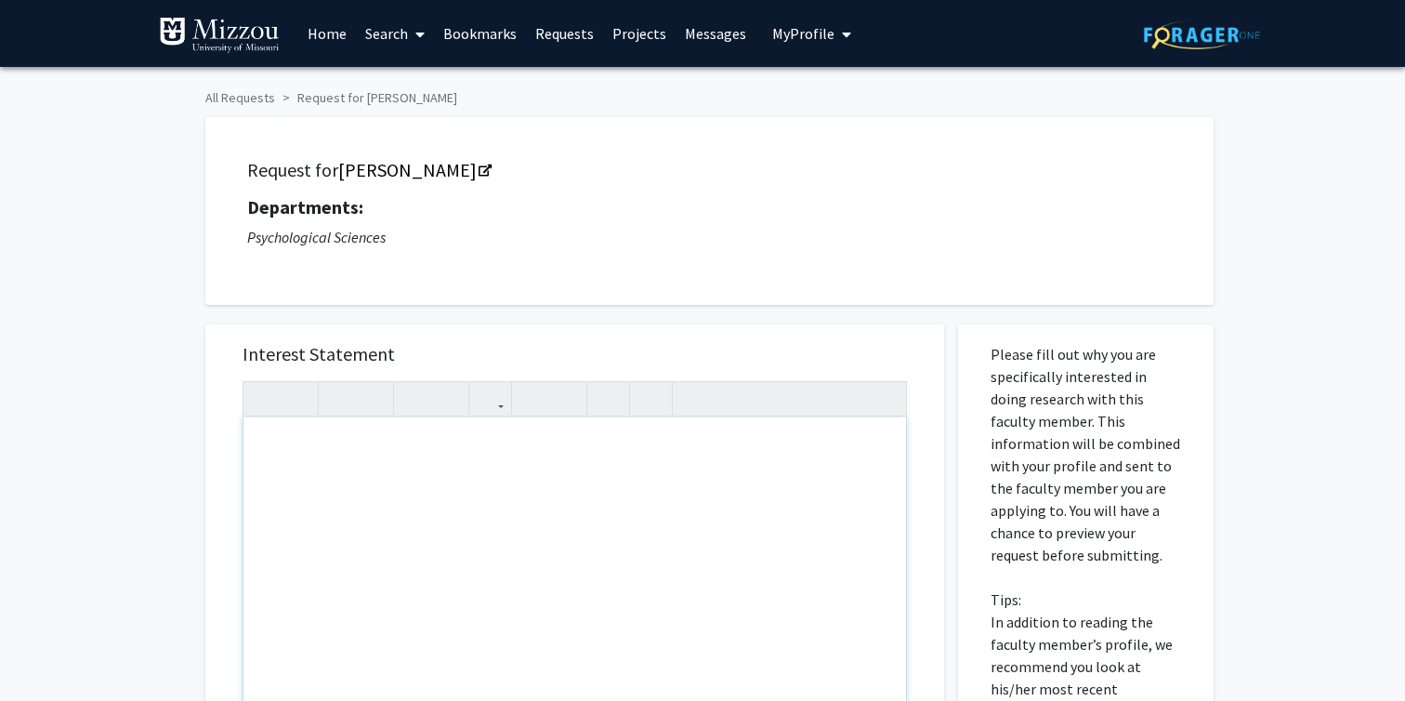
click at [614, 477] on div "Note to users with screen readers: Please press Alt+0 or Option+0 to deactivate…" at bounding box center [574, 630] width 663 height 426
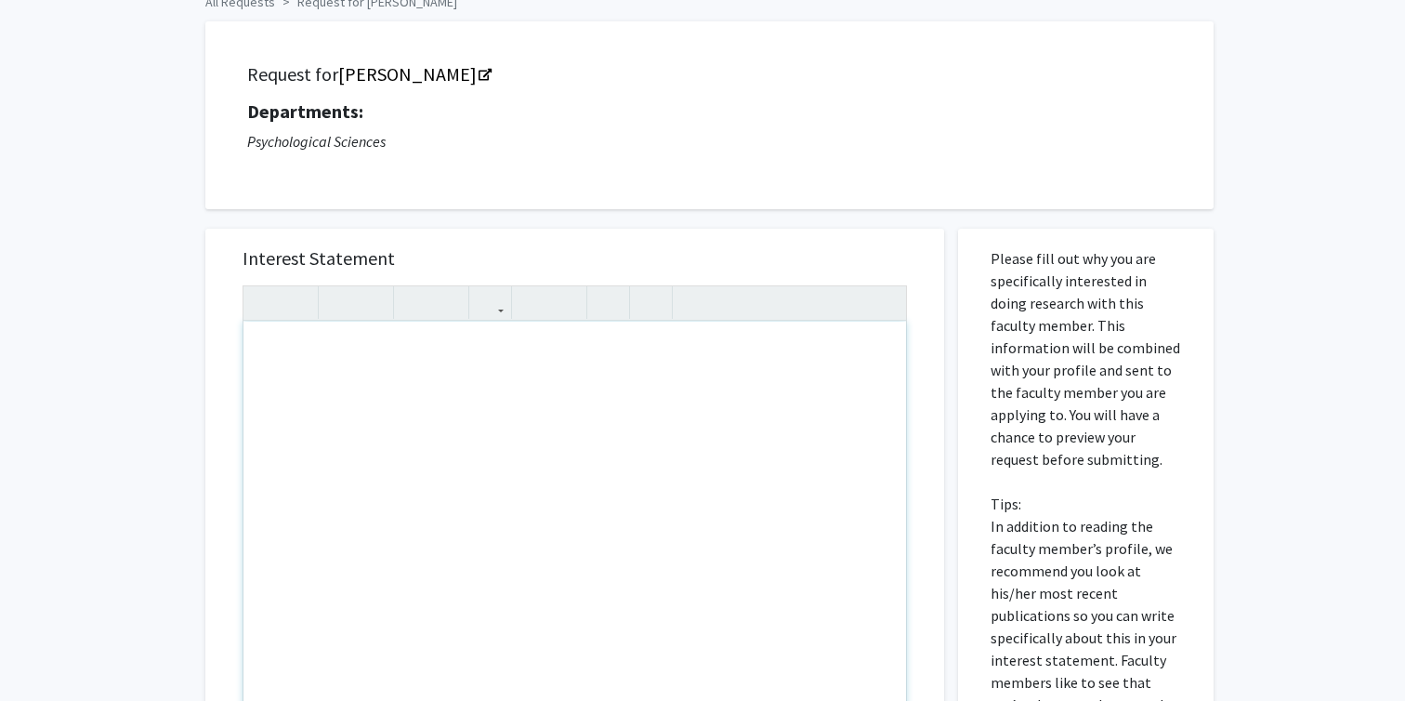
scroll to position [101, 0]
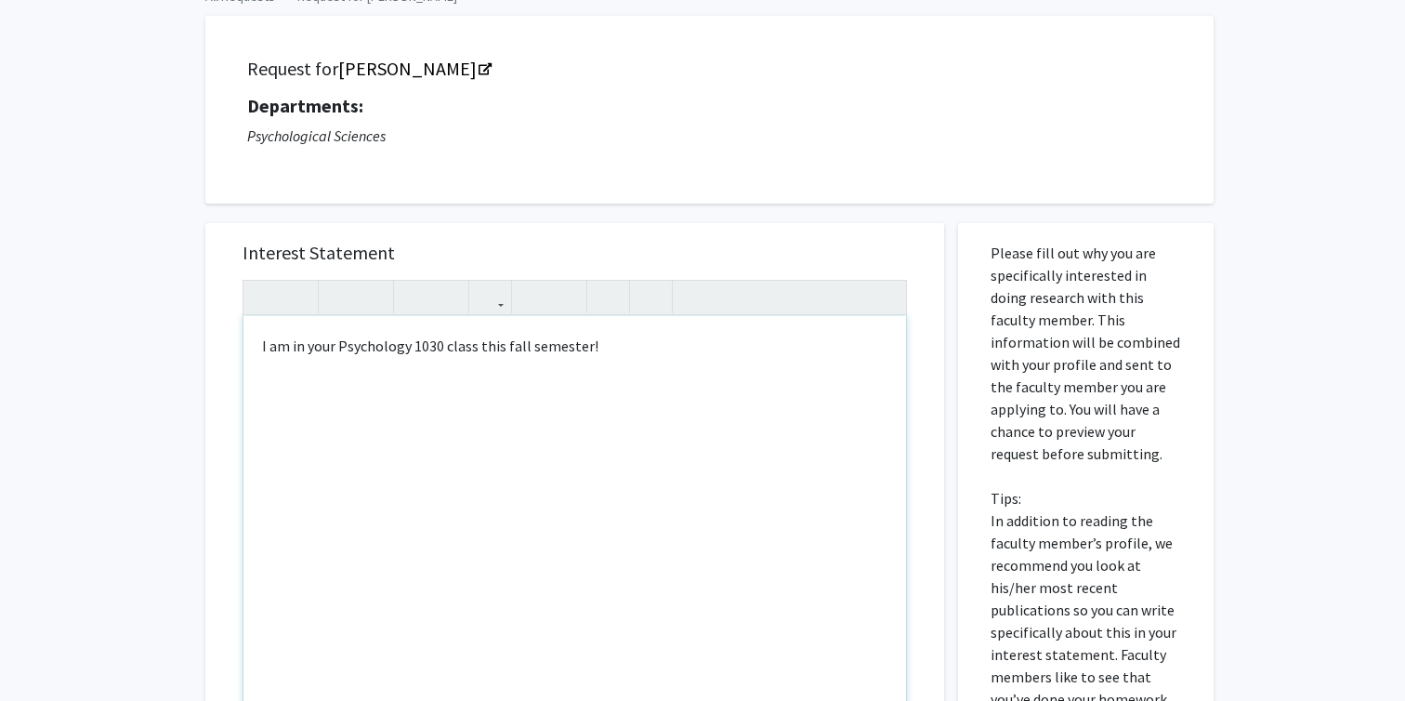
click at [261, 348] on div "I am in your Psychology 1030 class this fall semester!" at bounding box center [574, 529] width 663 height 426
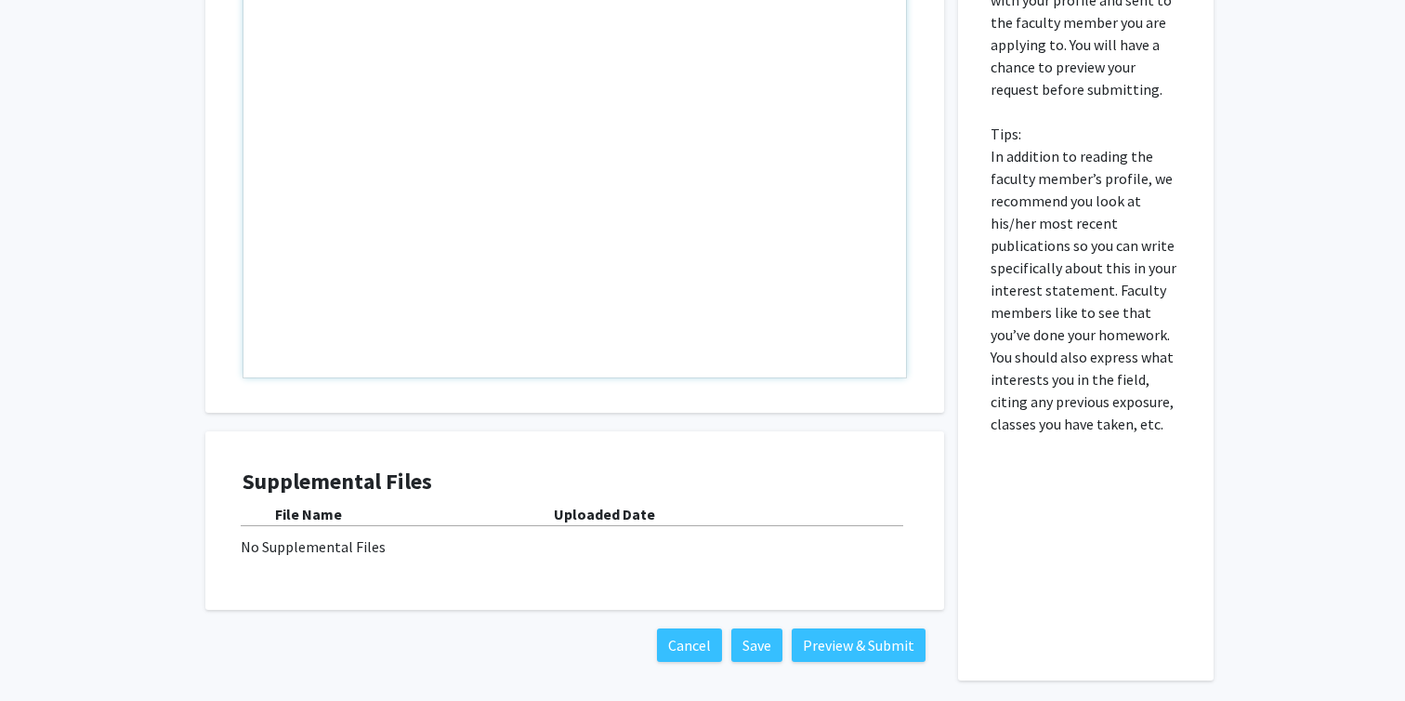
scroll to position [472, 0]
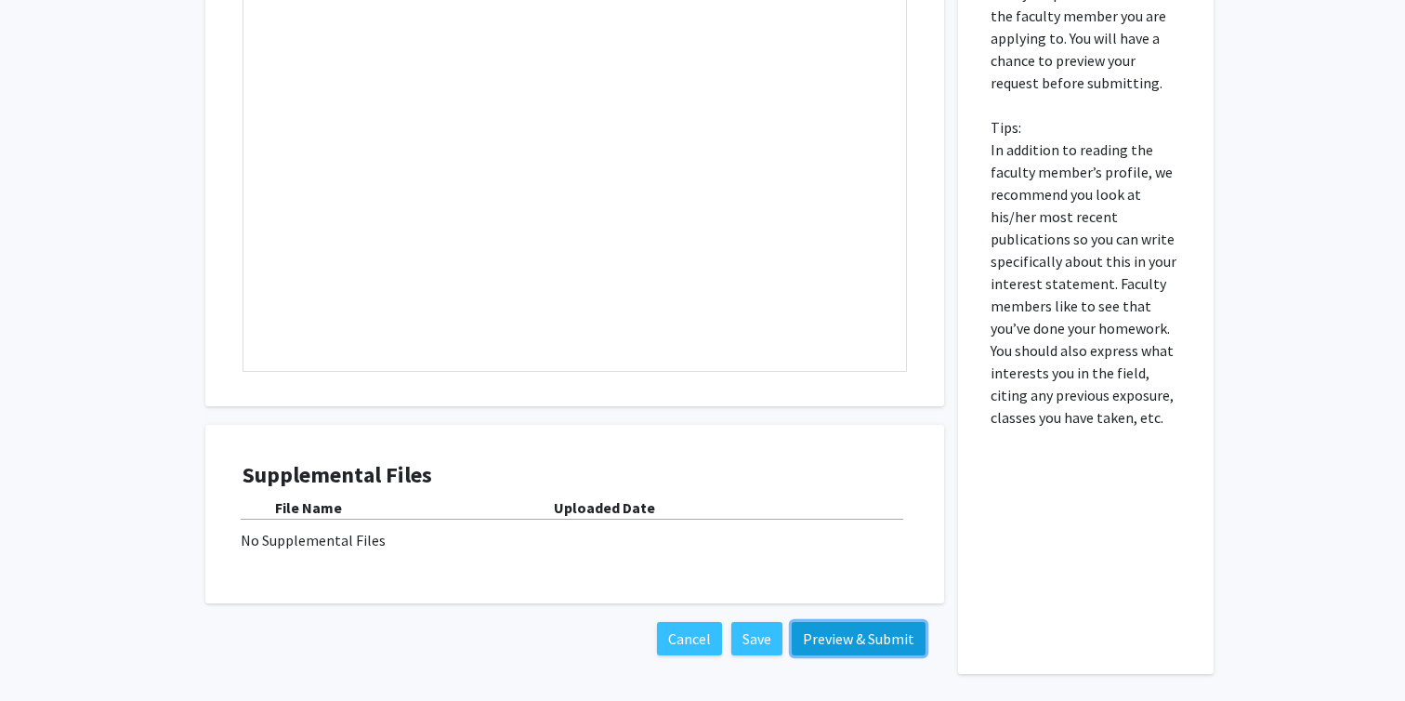
click at [858, 649] on button "Preview & Submit" at bounding box center [859, 638] width 134 height 33
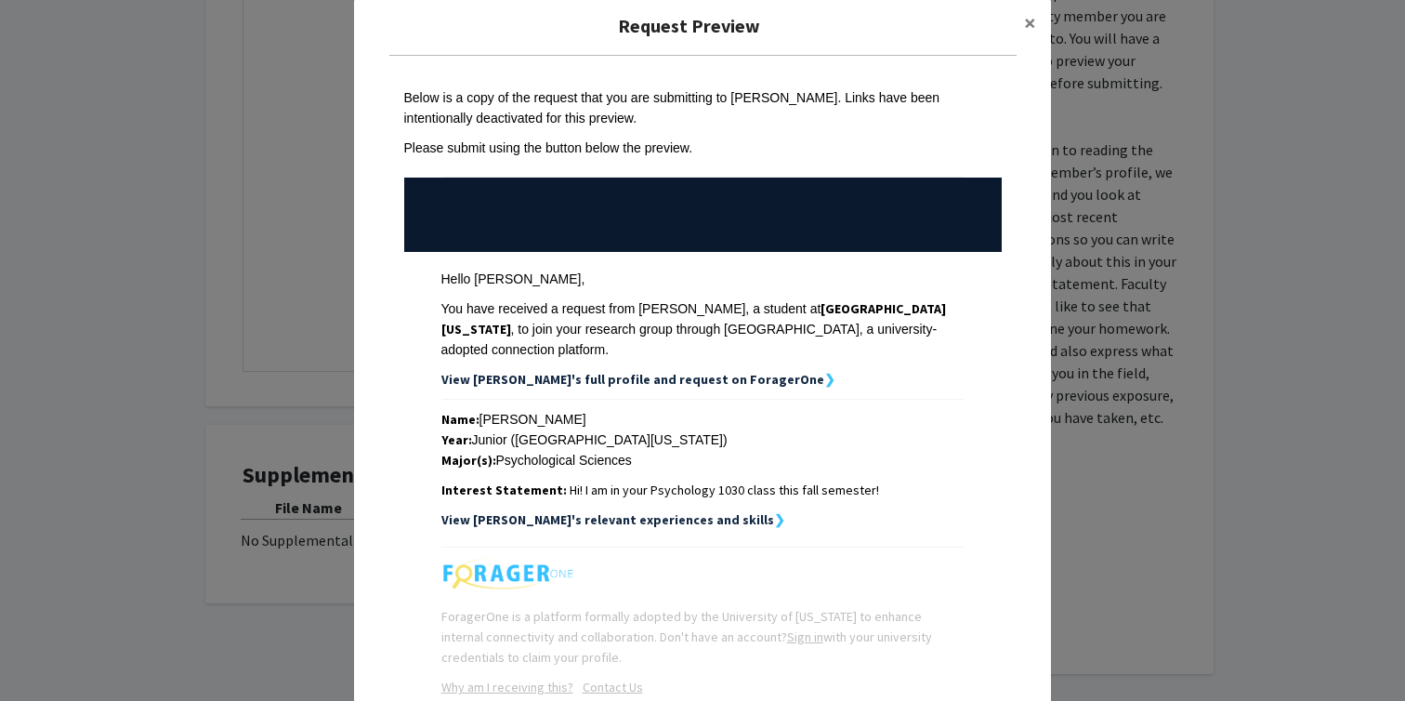
scroll to position [0, 0]
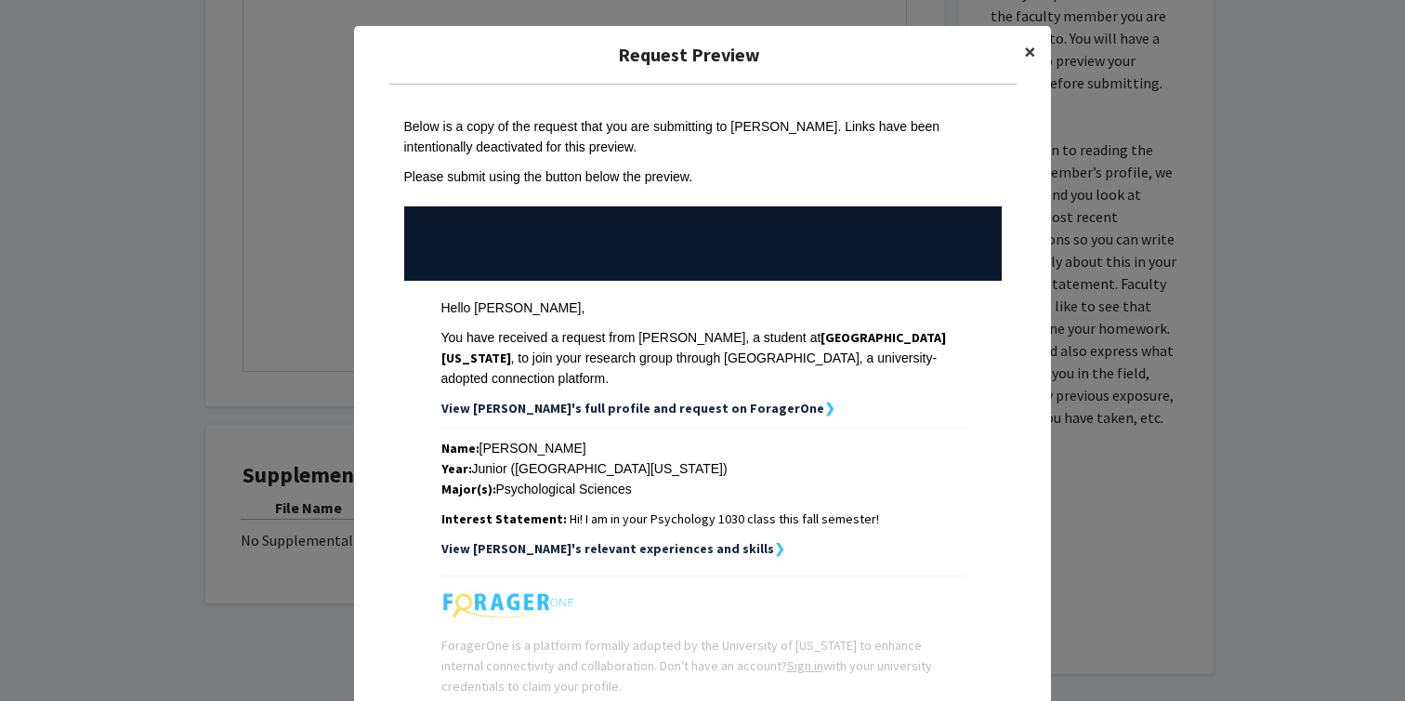
click at [1025, 59] on span "×" at bounding box center [1030, 51] width 12 height 29
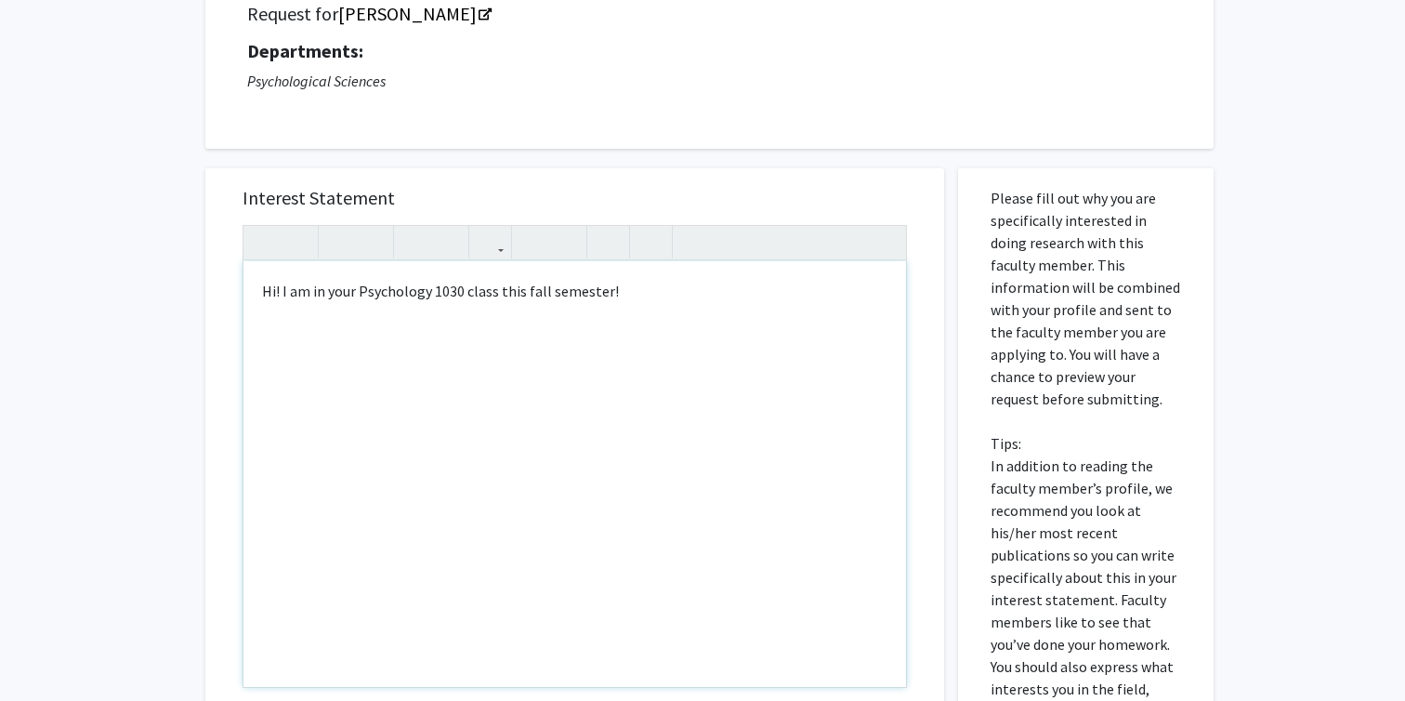
scroll to position [131, 0]
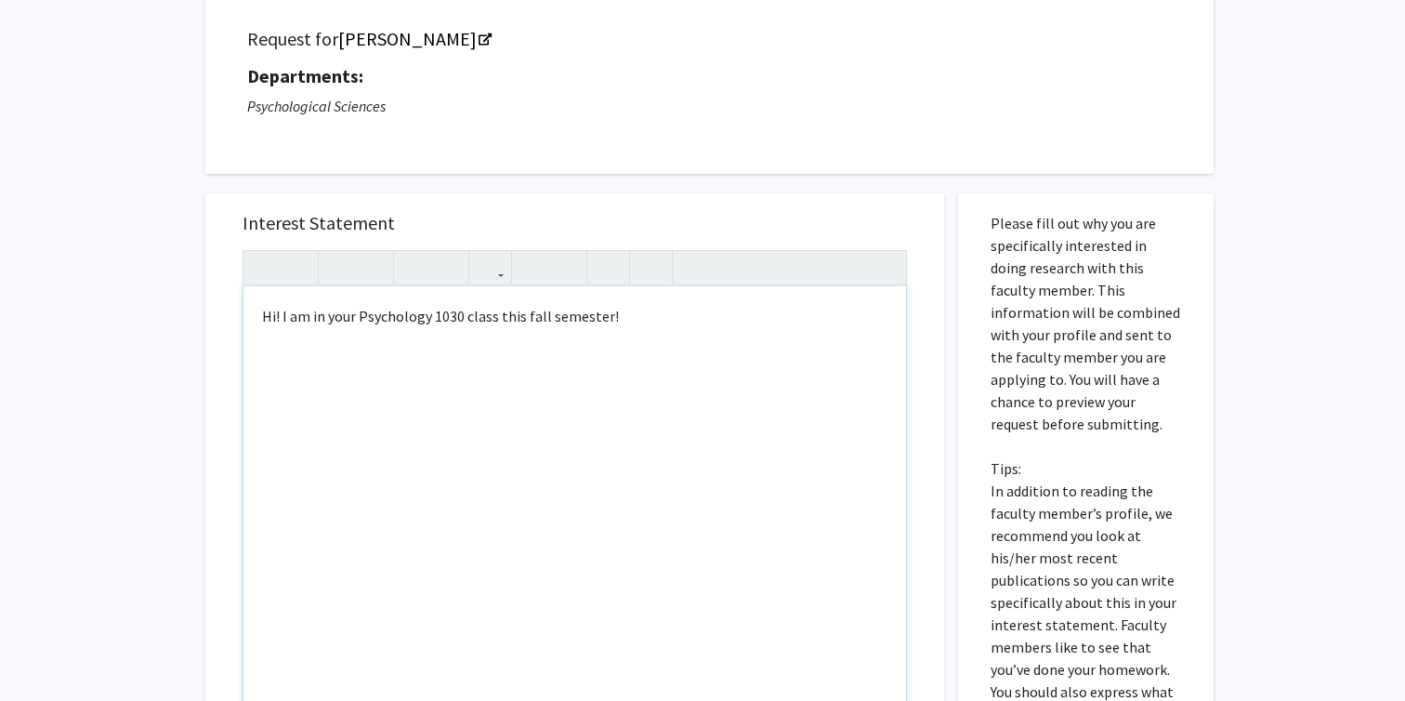
click at [358, 322] on div "Hi! I am in your Psychology 1030 class this fall semester!" at bounding box center [574, 499] width 663 height 426
type textarea "Hi! I am in your online Psychology 1030 class this fall semester!"
click at [515, 374] on div "Hi! I am in your online Psychology 1030 class this fall semester!" at bounding box center [574, 499] width 663 height 426
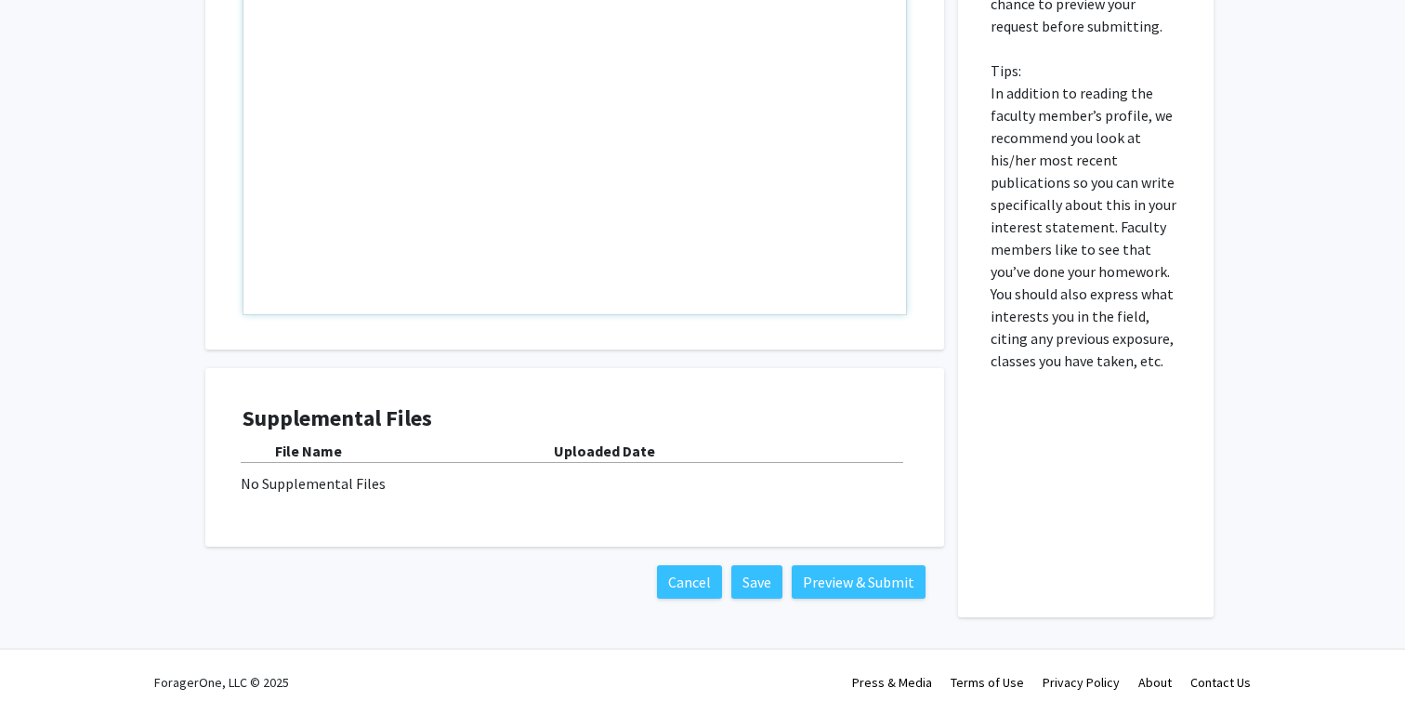
scroll to position [543, 0]
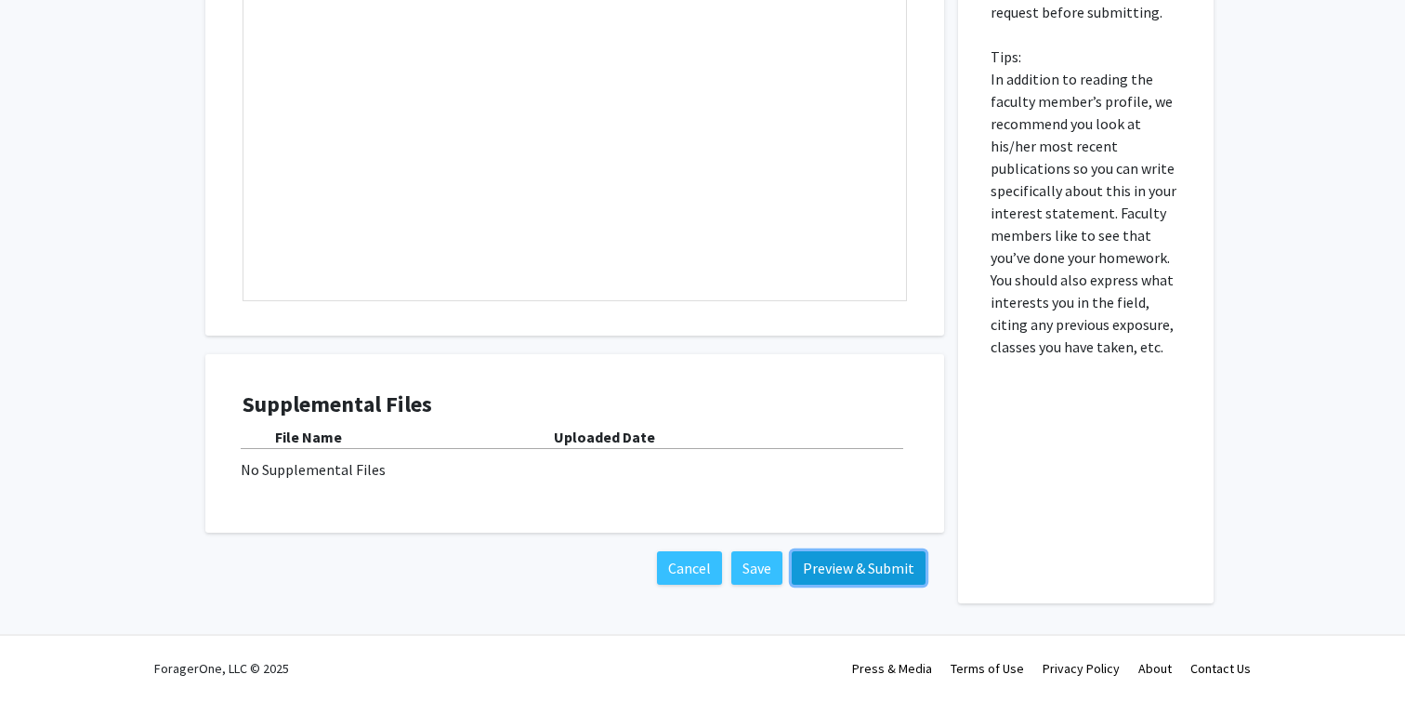
click at [823, 553] on button "Preview & Submit" at bounding box center [859, 567] width 134 height 33
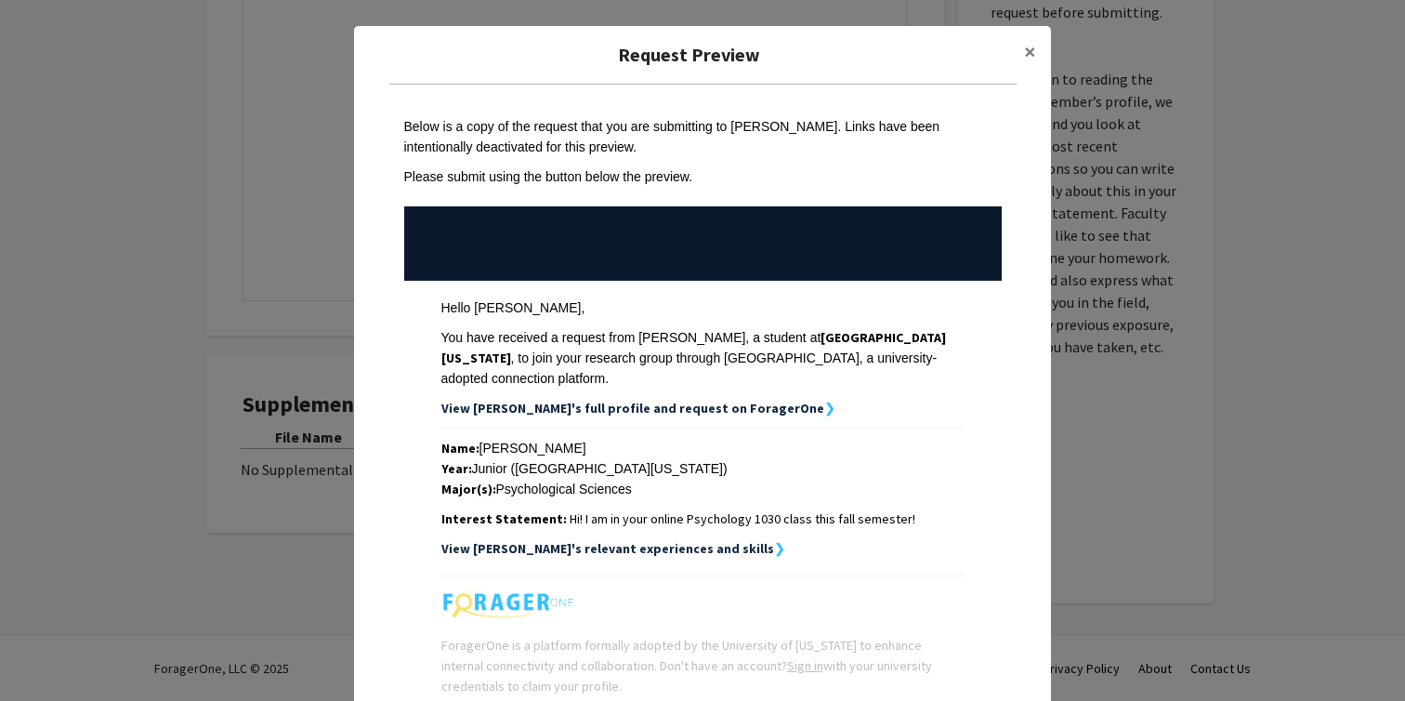
scroll to position [163, 0]
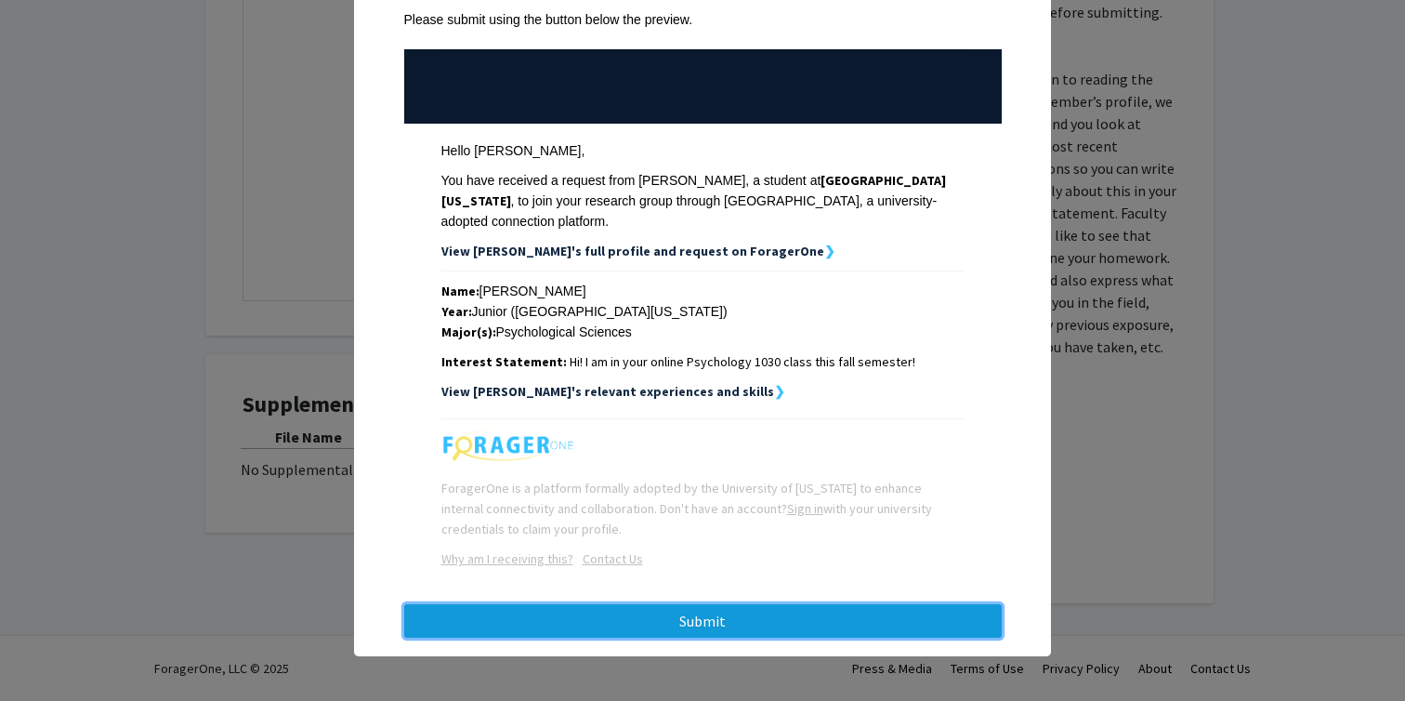
click at [742, 615] on button "Submit" at bounding box center [703, 620] width 598 height 33
